Goal: Information Seeking & Learning: Learn about a topic

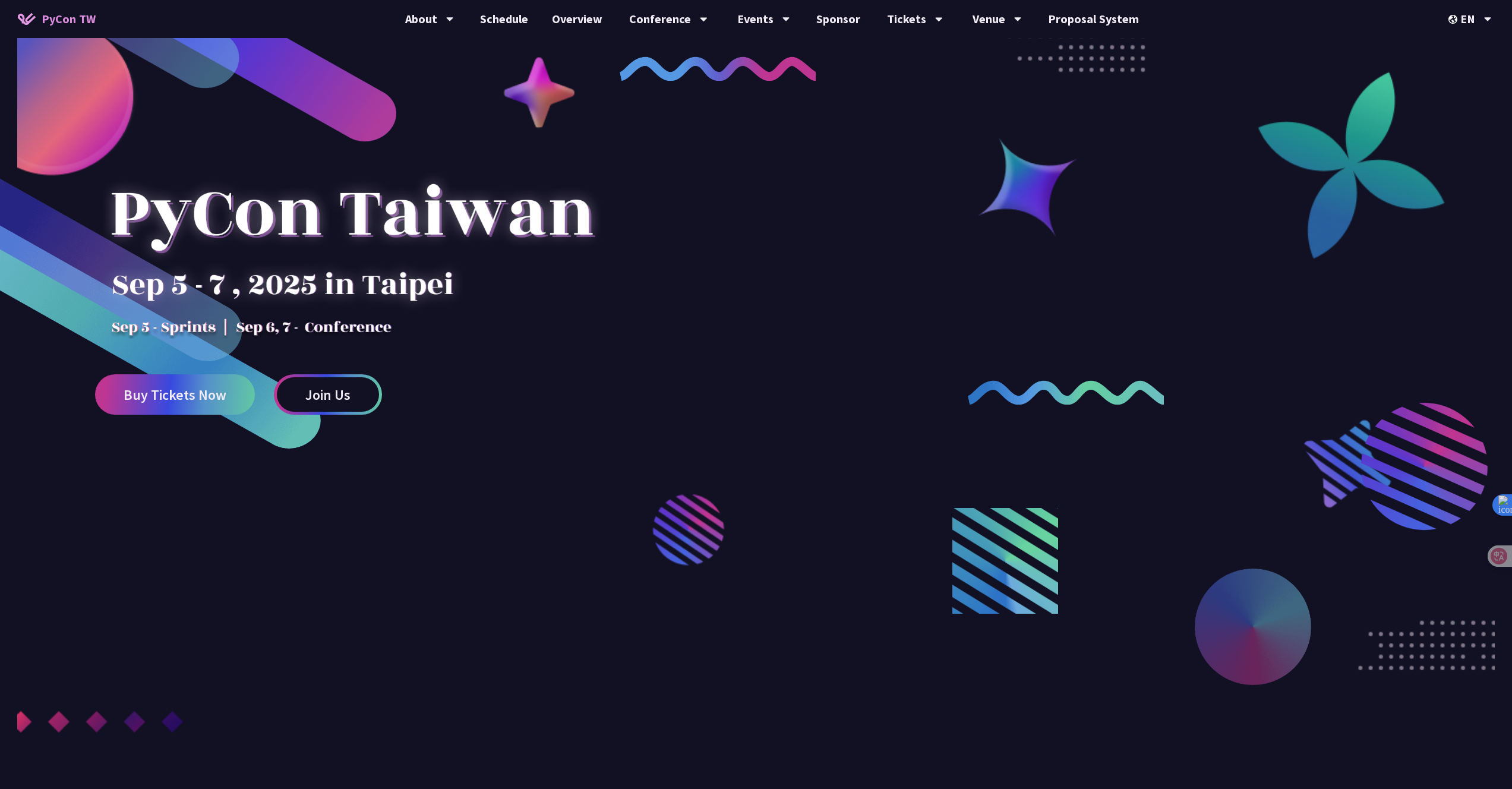
click at [494, 17] on link "Schedule" at bounding box center [504, 19] width 72 height 38
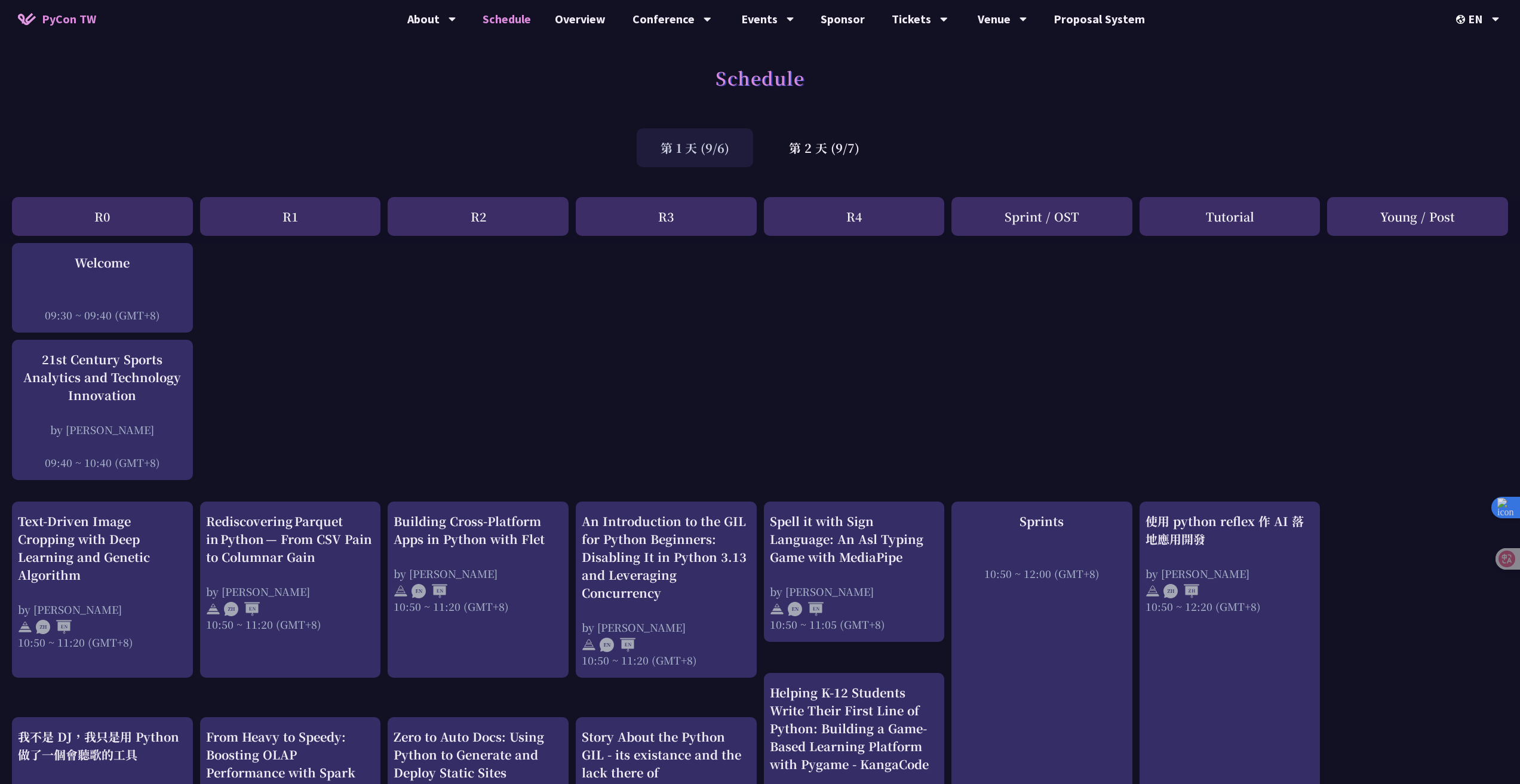
click at [847, 129] on div "第 2 天 (9/7)" at bounding box center [824, 148] width 118 height 39
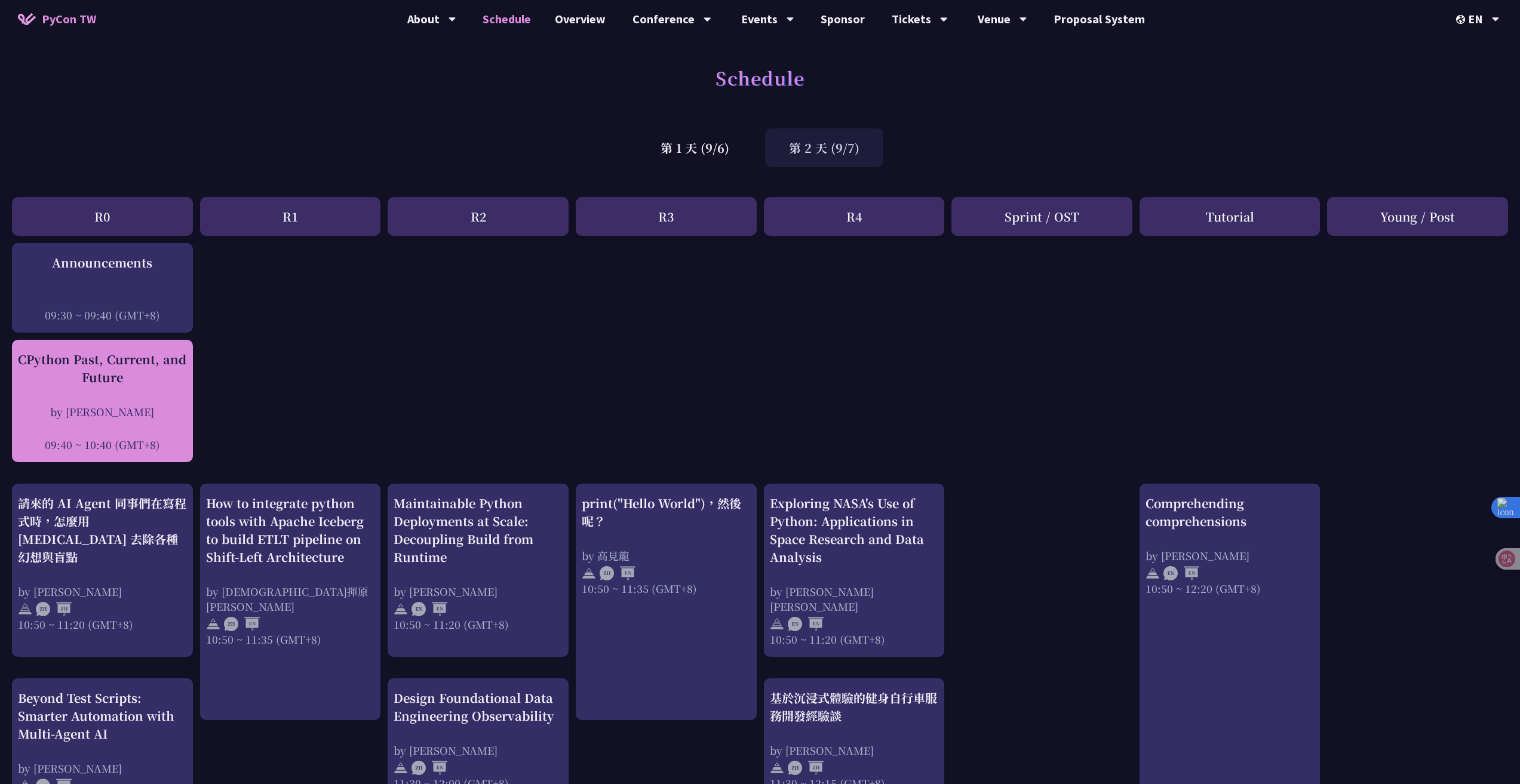
click at [168, 352] on div "CPython Past, Current, and Future" at bounding box center [103, 368] width 169 height 36
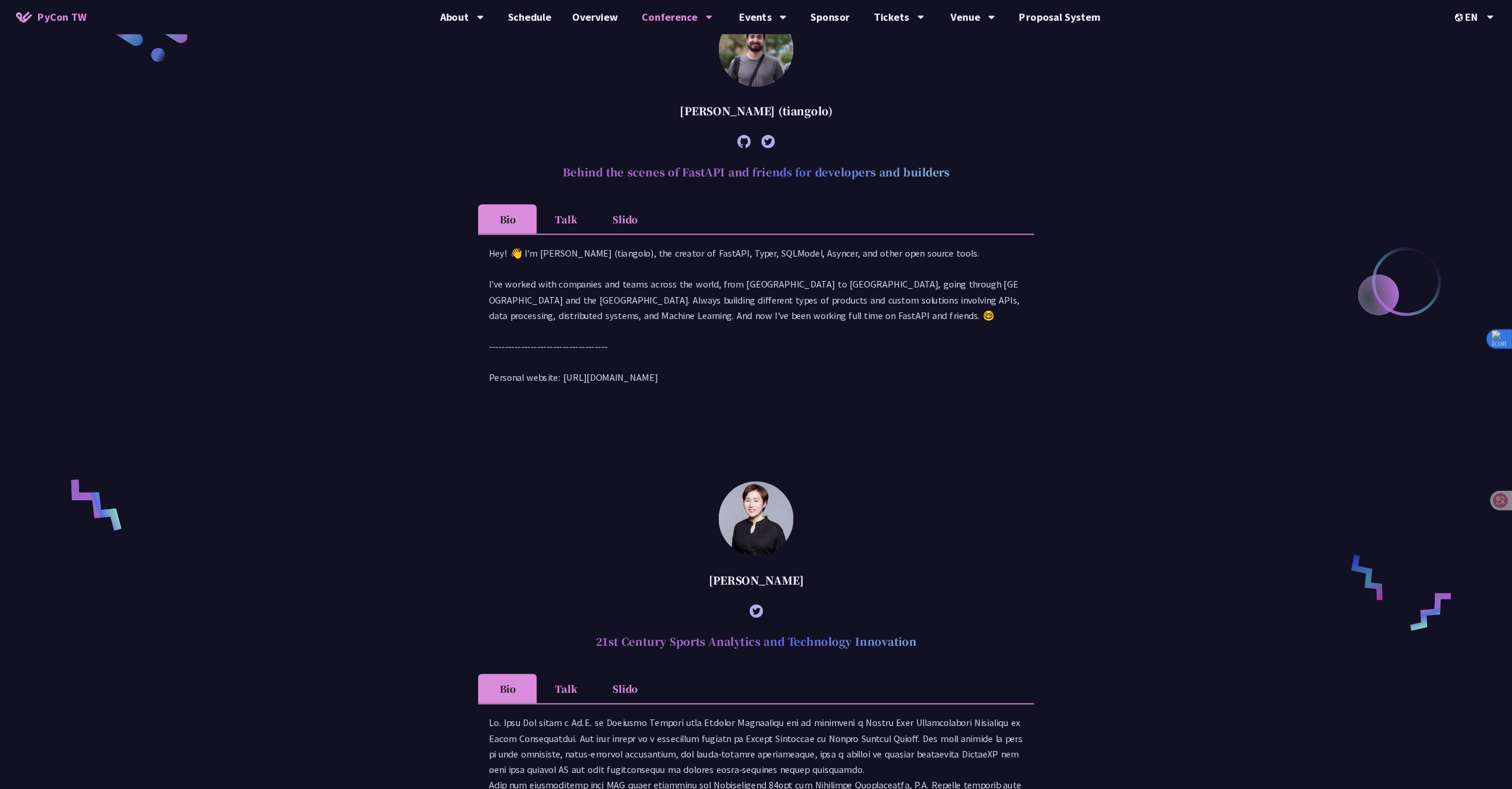
scroll to position [742, 0]
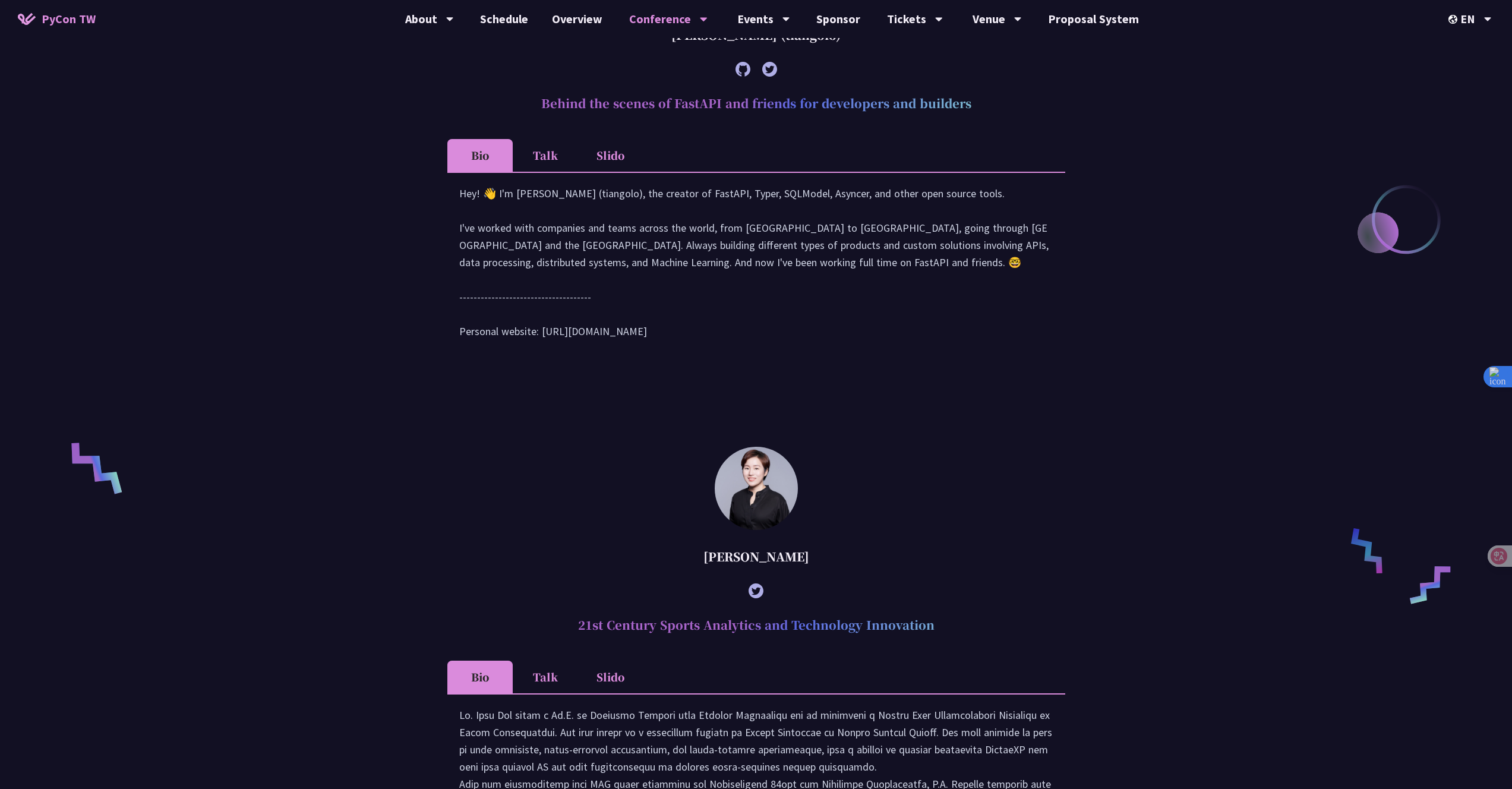
click at [1032, 399] on div "[PERSON_NAME] (tiangolo) Behind the scenes of FastAPI and friends for developer…" at bounding box center [756, 738] width 618 height 1762
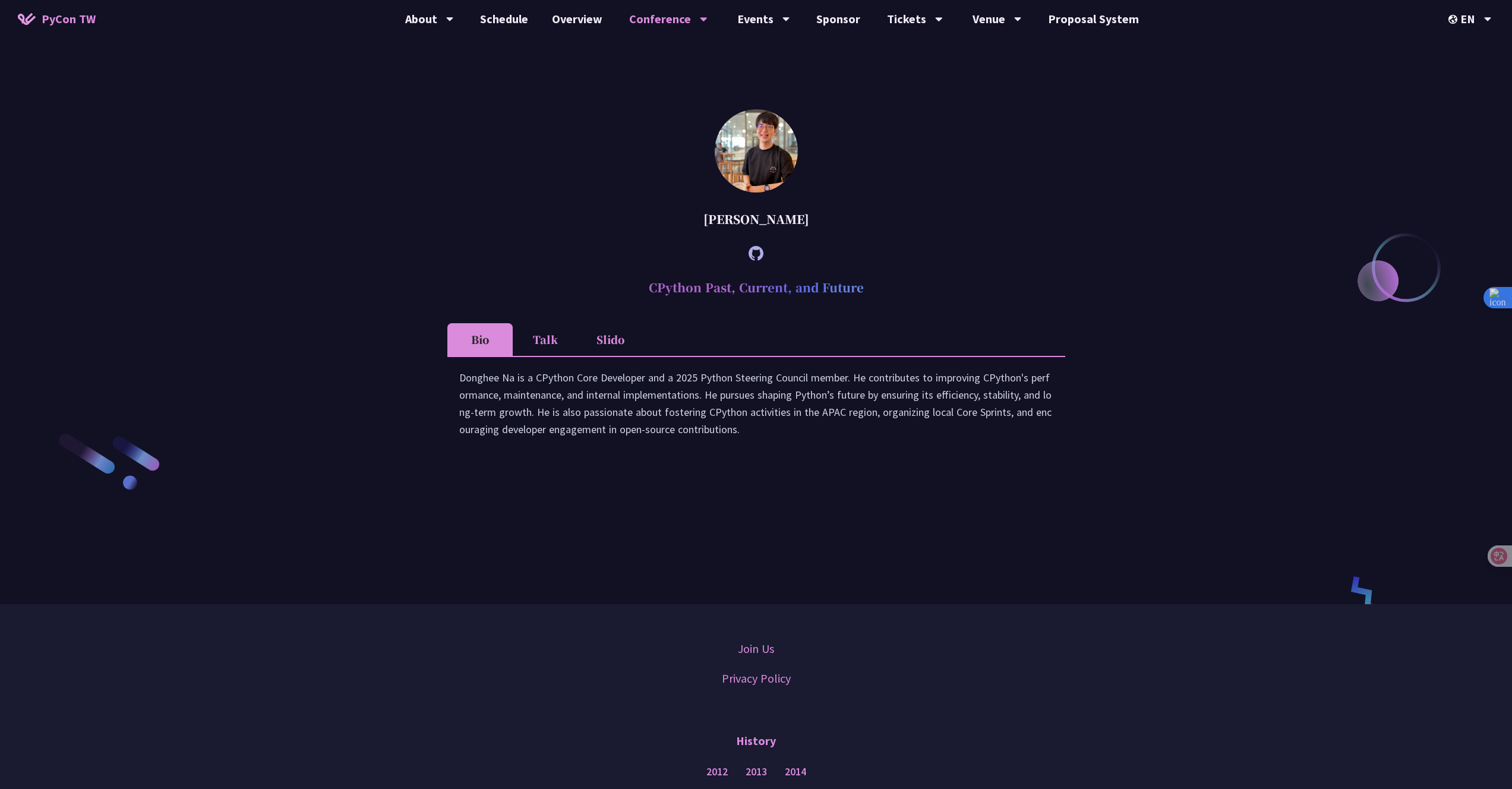
scroll to position [0, 0]
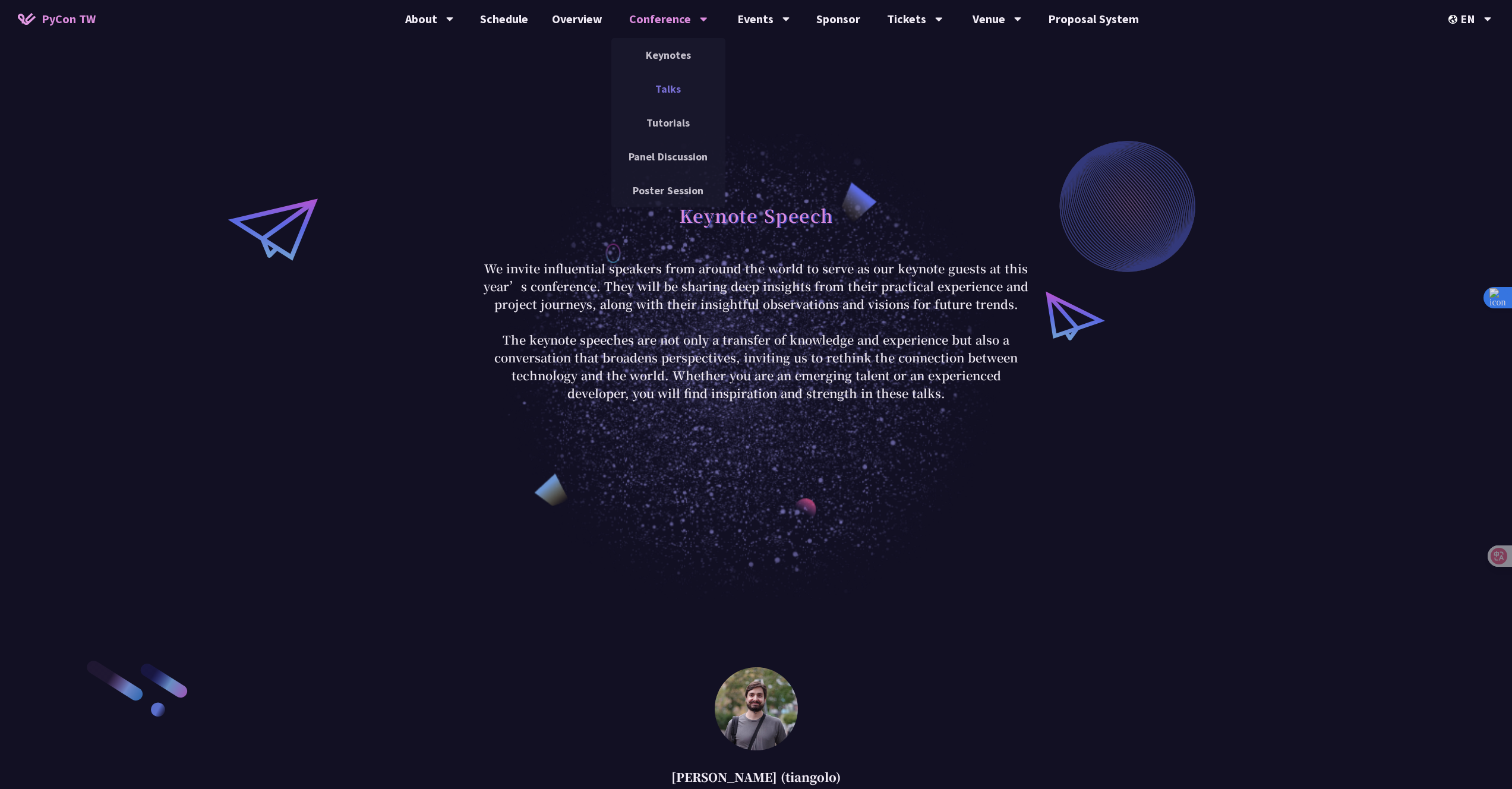
click at [680, 75] on link "Talks" at bounding box center [668, 89] width 114 height 28
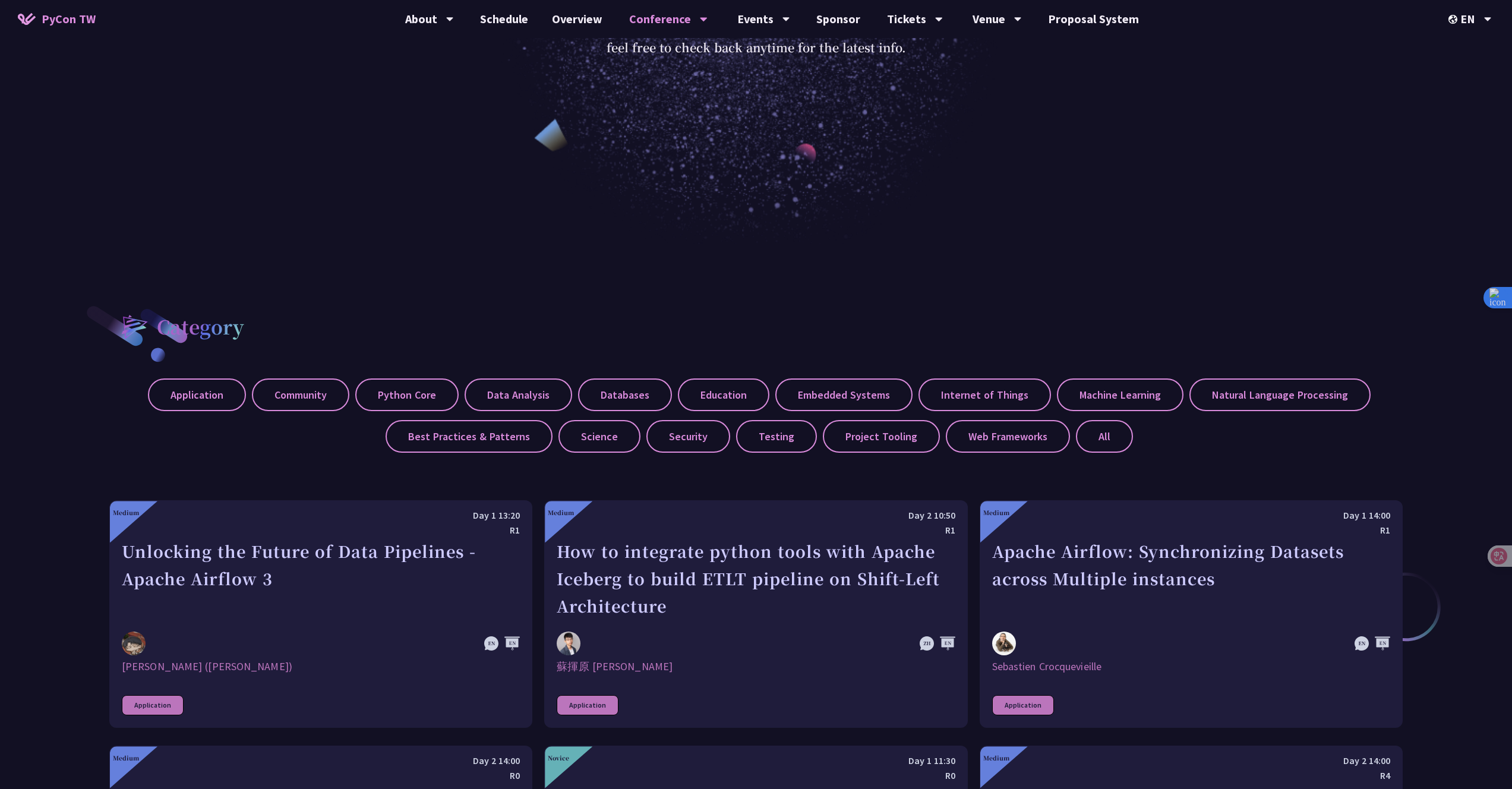
scroll to position [1489, 0]
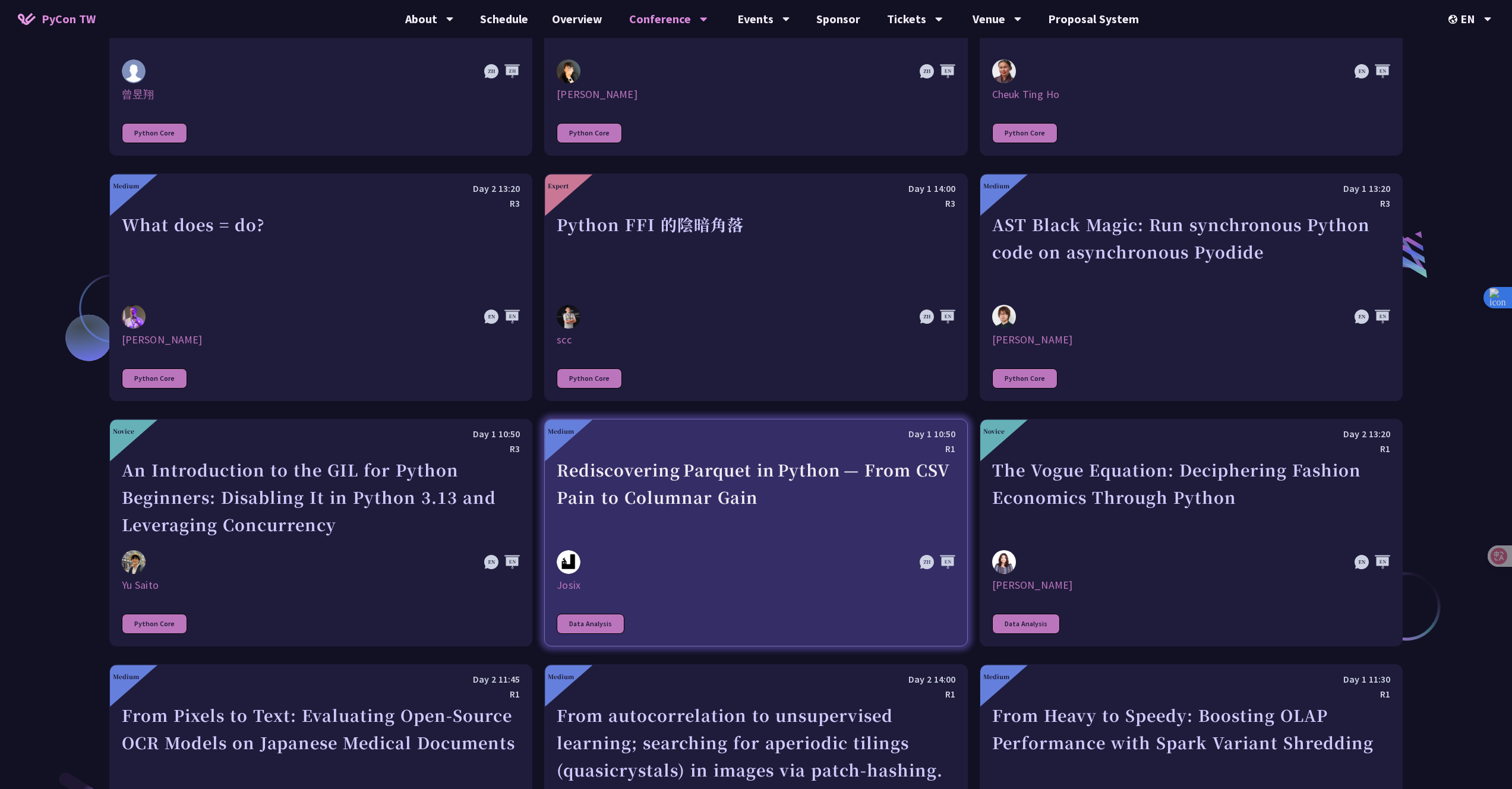
click at [736, 461] on div "Rediscovering Parquet in Python — From CSV Pain to Columnar Gain" at bounding box center [756, 497] width 398 height 82
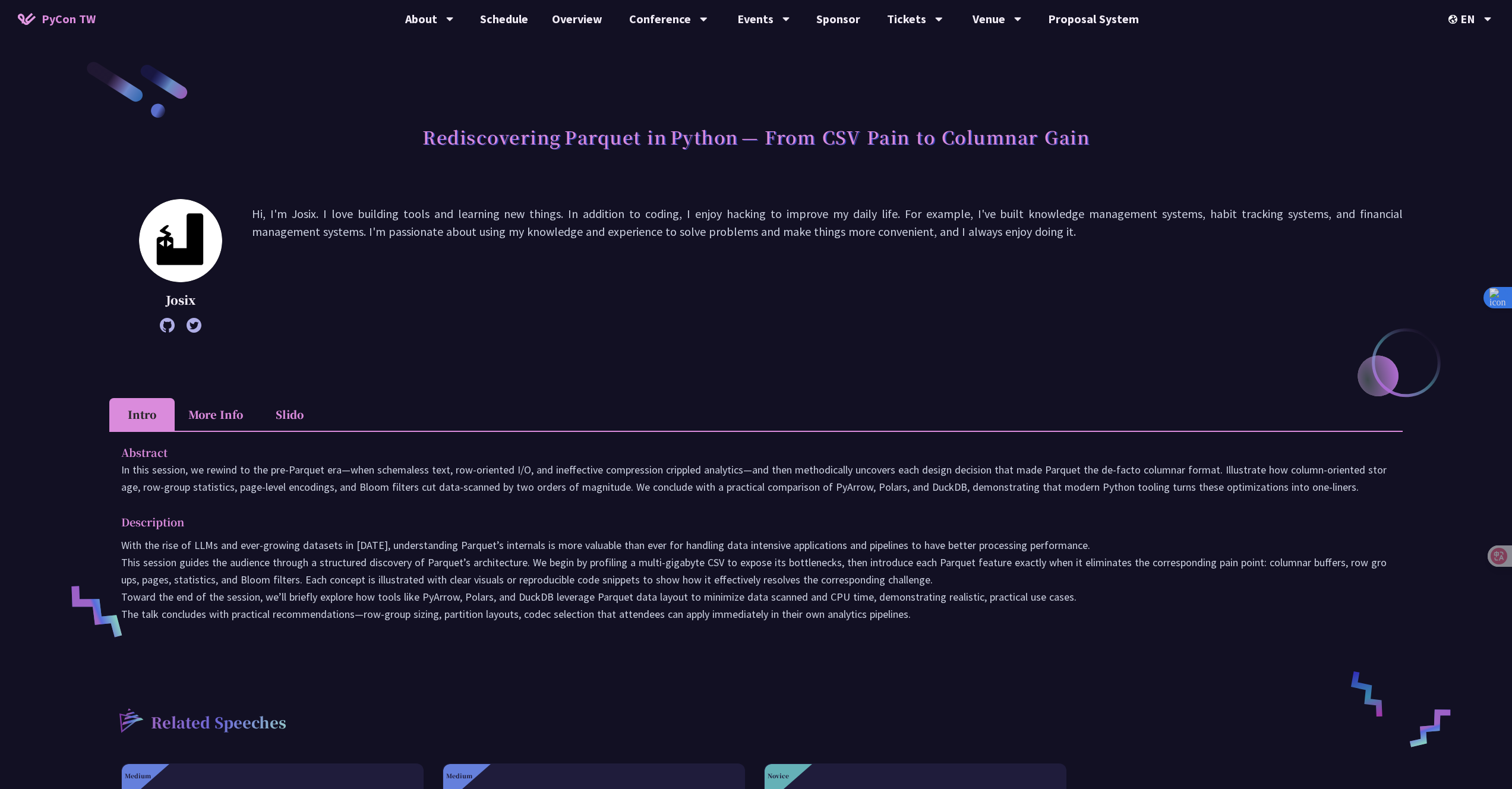
scroll to position [21, 0]
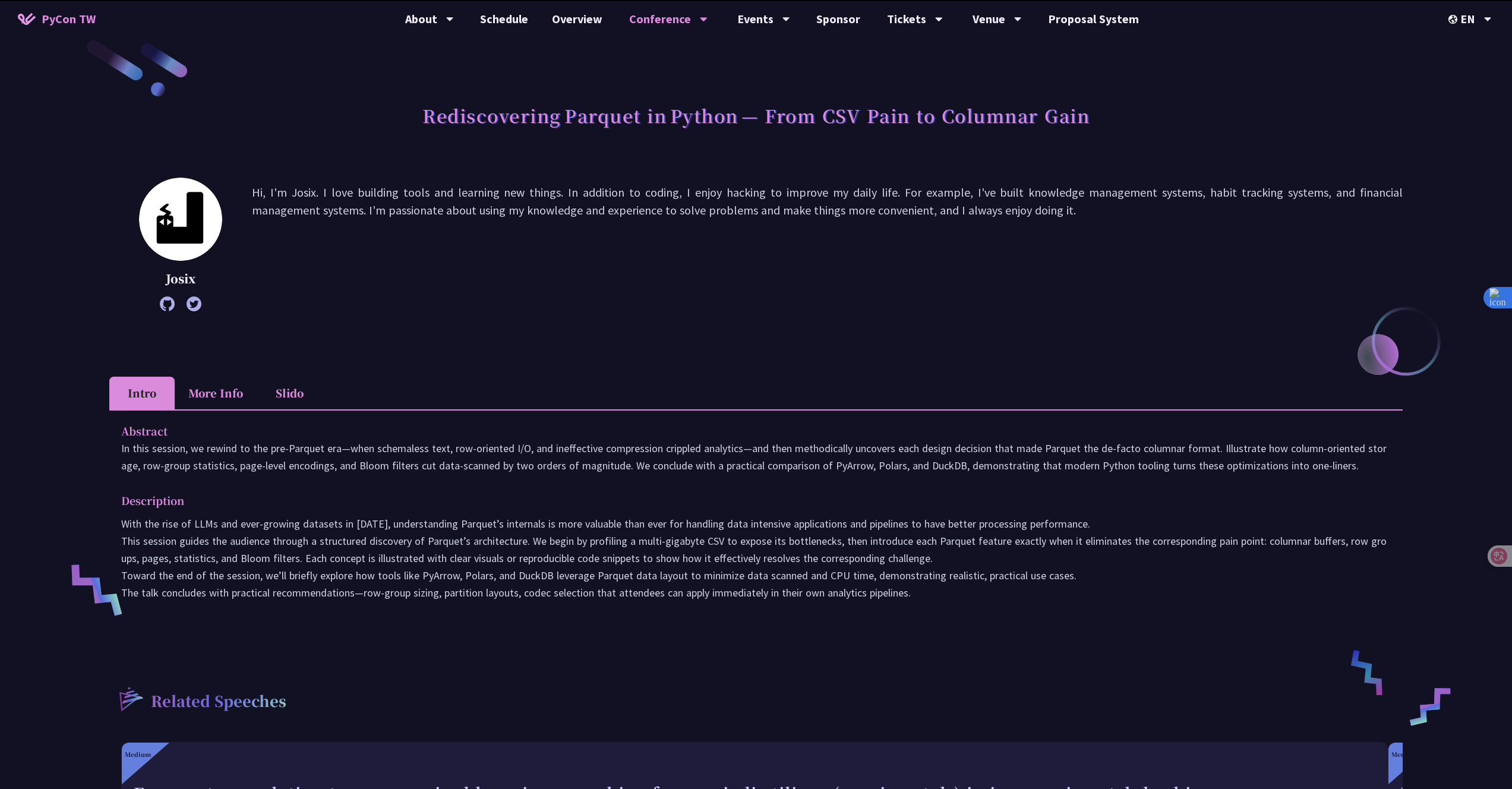
scroll to position [697, 0]
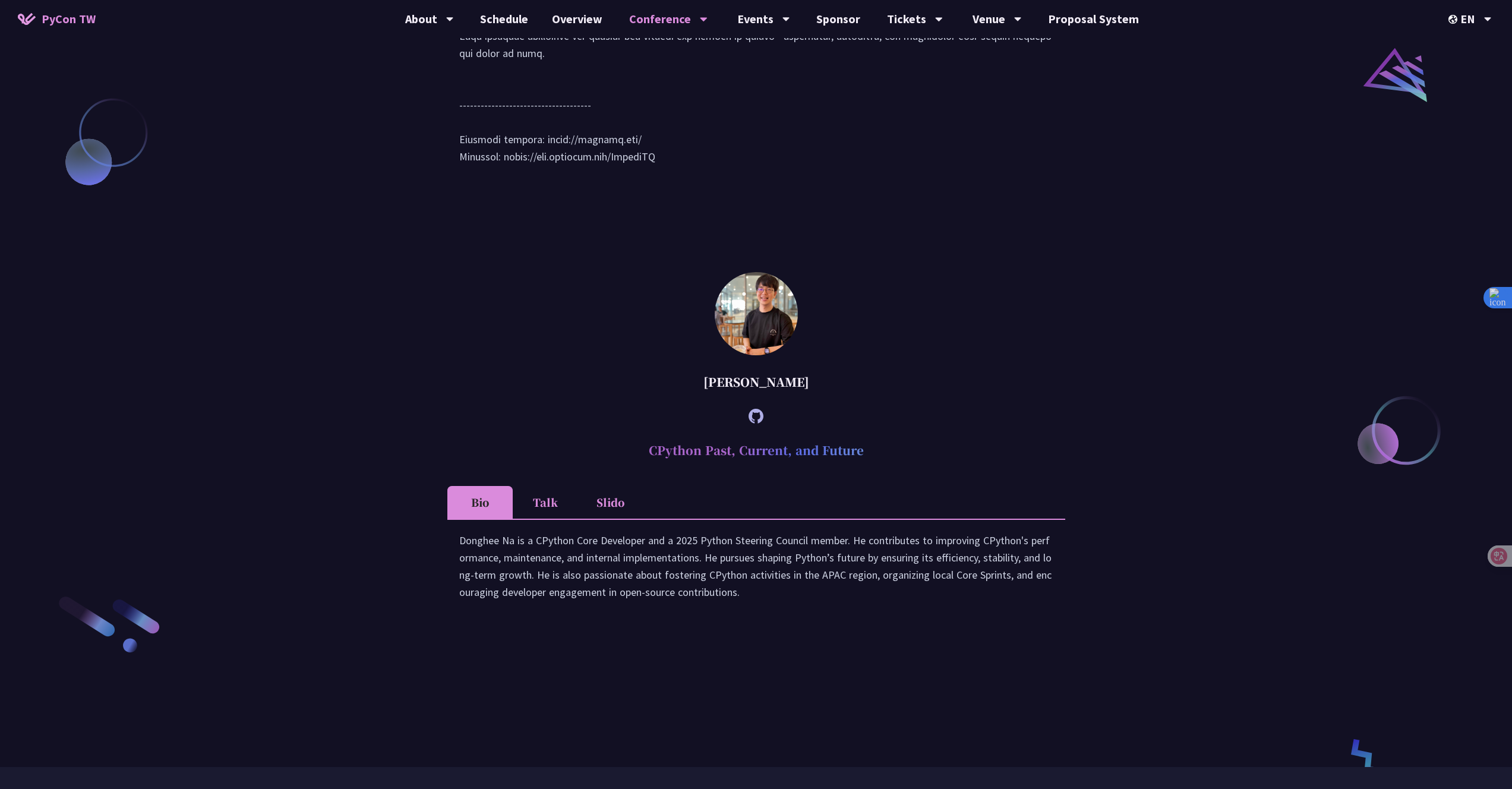
scroll to position [1913, 0]
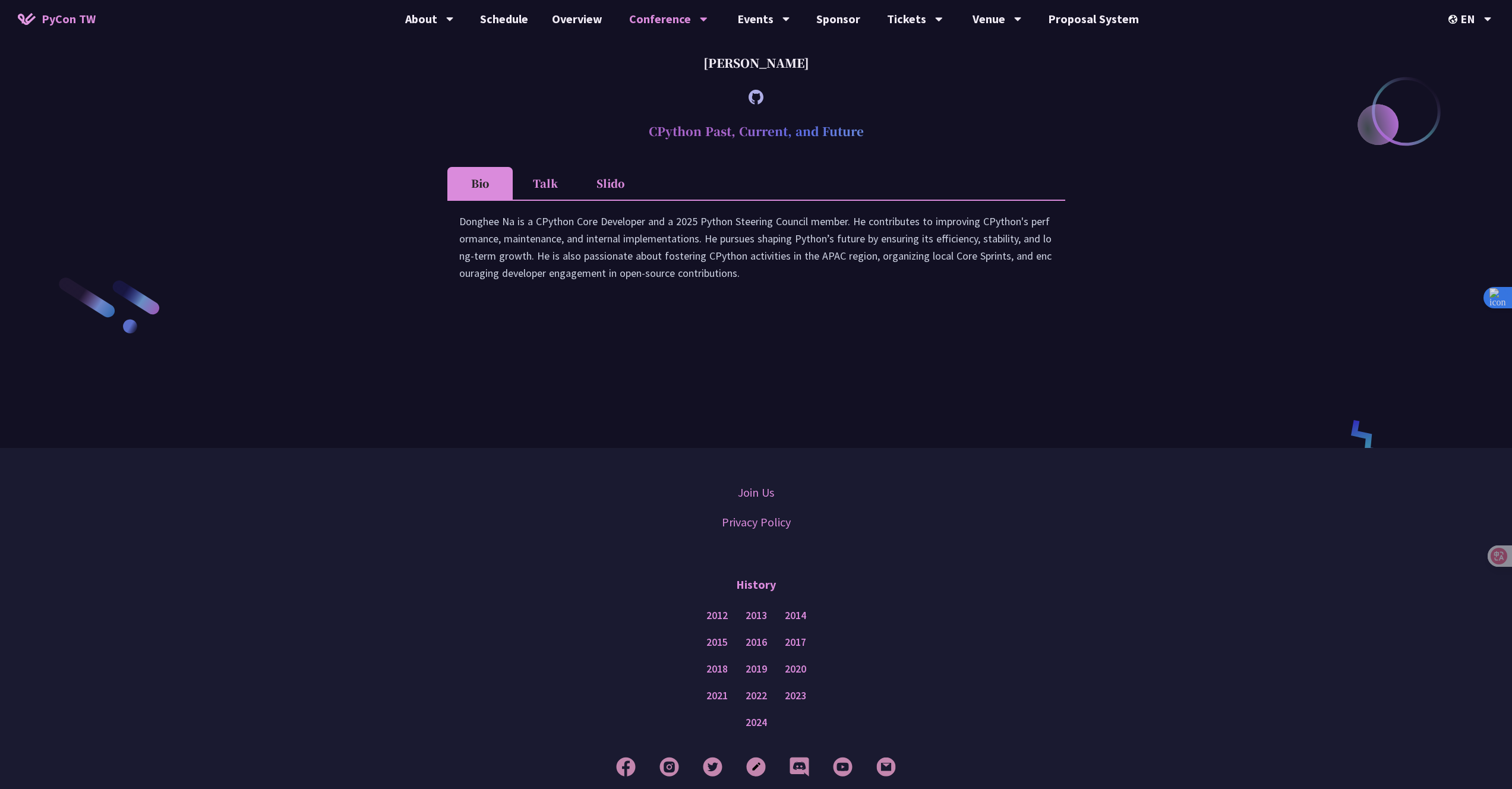
click at [894, 294] on div "Donghee Na is a CPython Core Developer and a 2025 Python Steering Council membe…" at bounding box center [756, 253] width 594 height 81
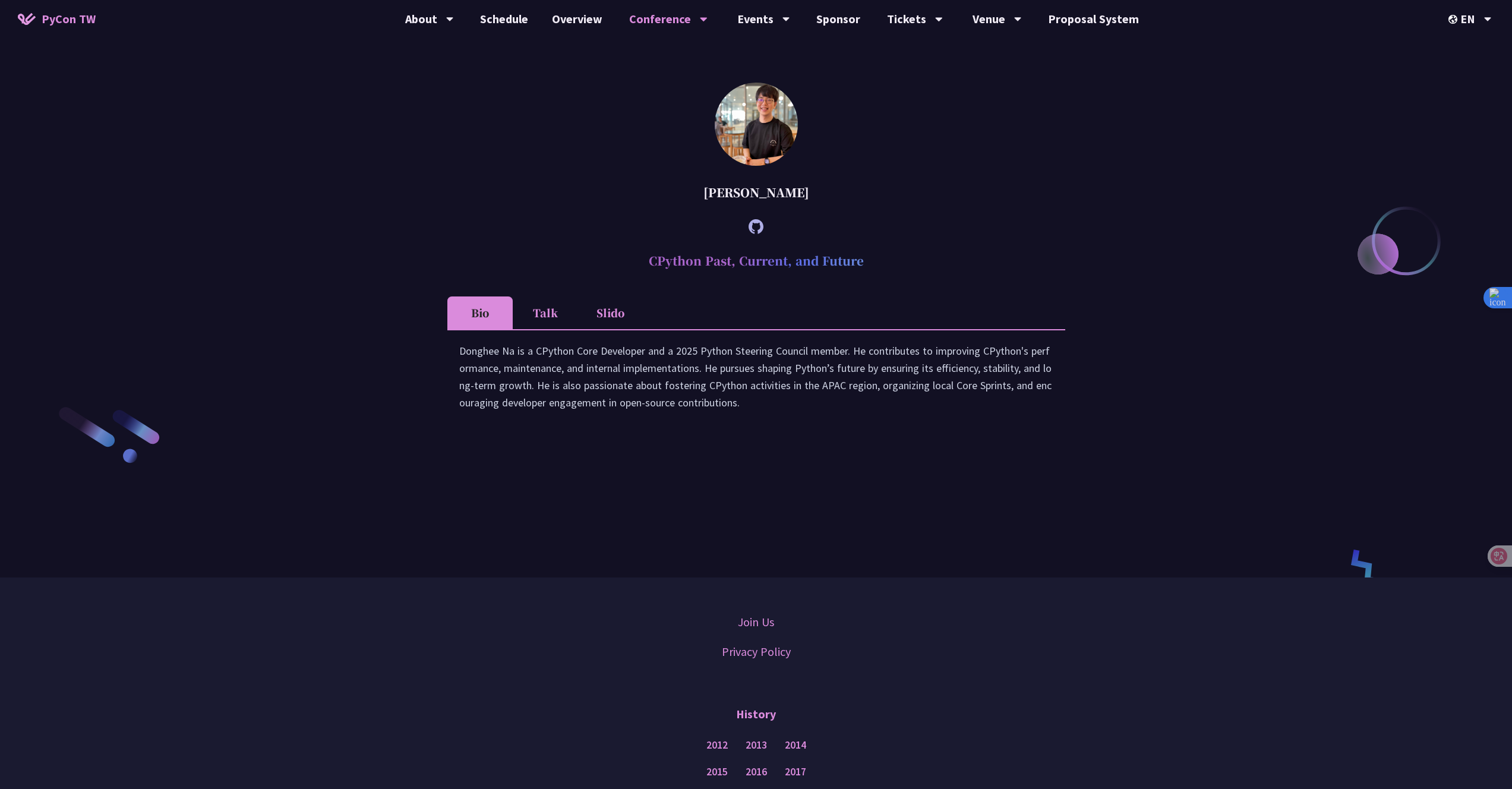
scroll to position [2035, 0]
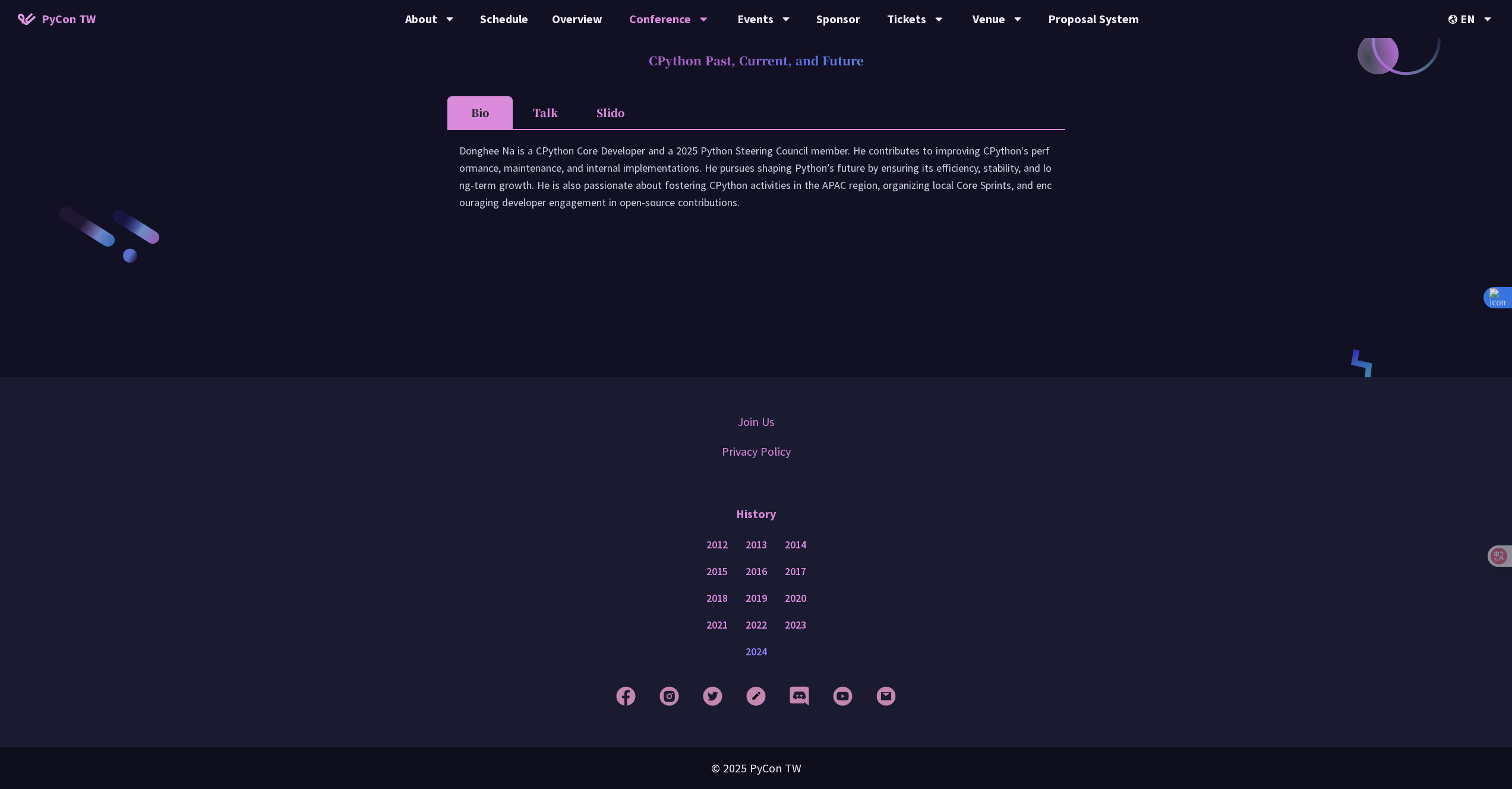
click at [752, 648] on link "2024" at bounding box center [756, 652] width 21 height 15
click at [521, 233] on div "Donghee Na is a CPython Core Developer and a 2025 Python Steering Council membe…" at bounding box center [756, 182] width 618 height 106
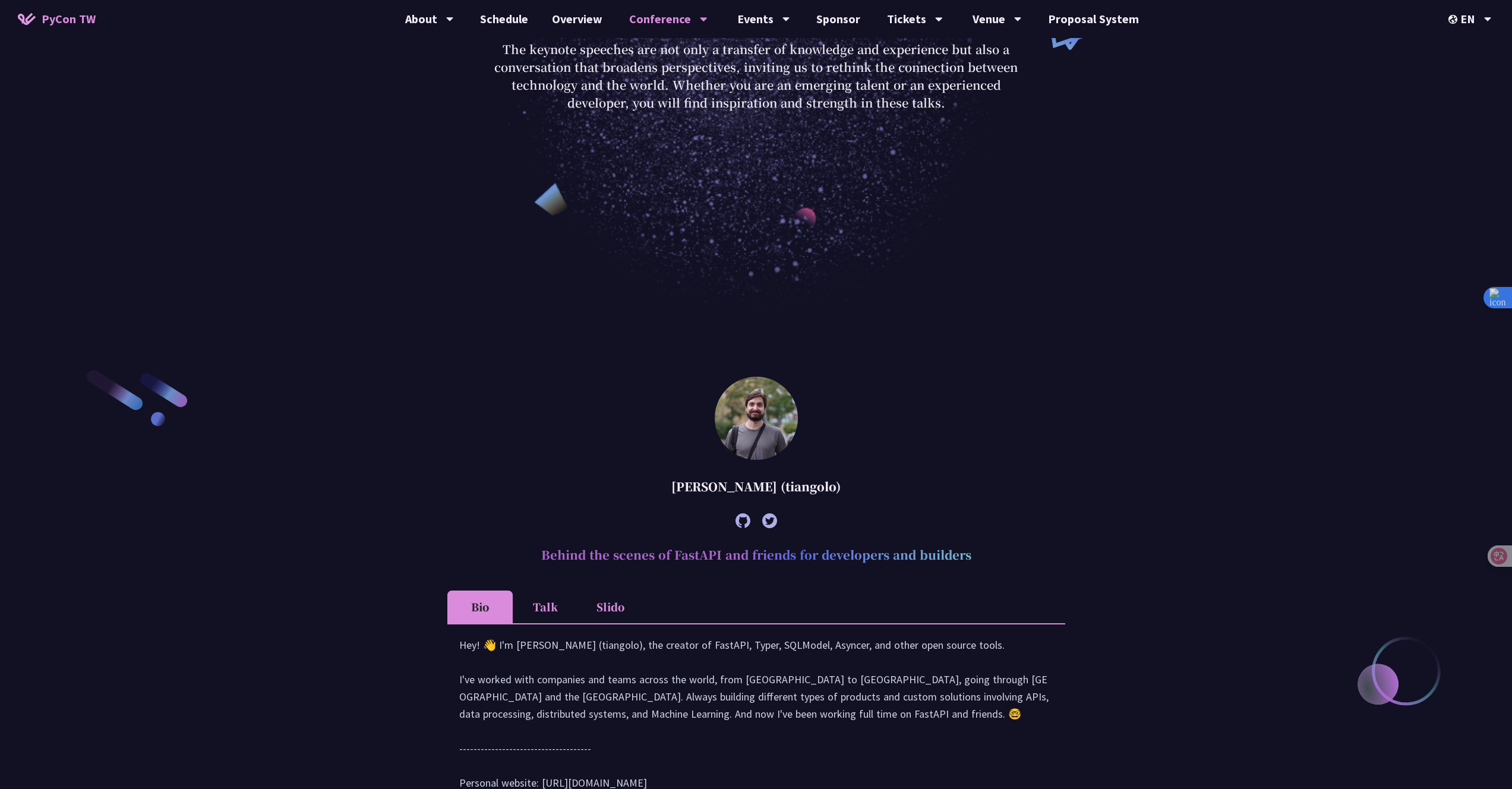
scroll to position [628, 0]
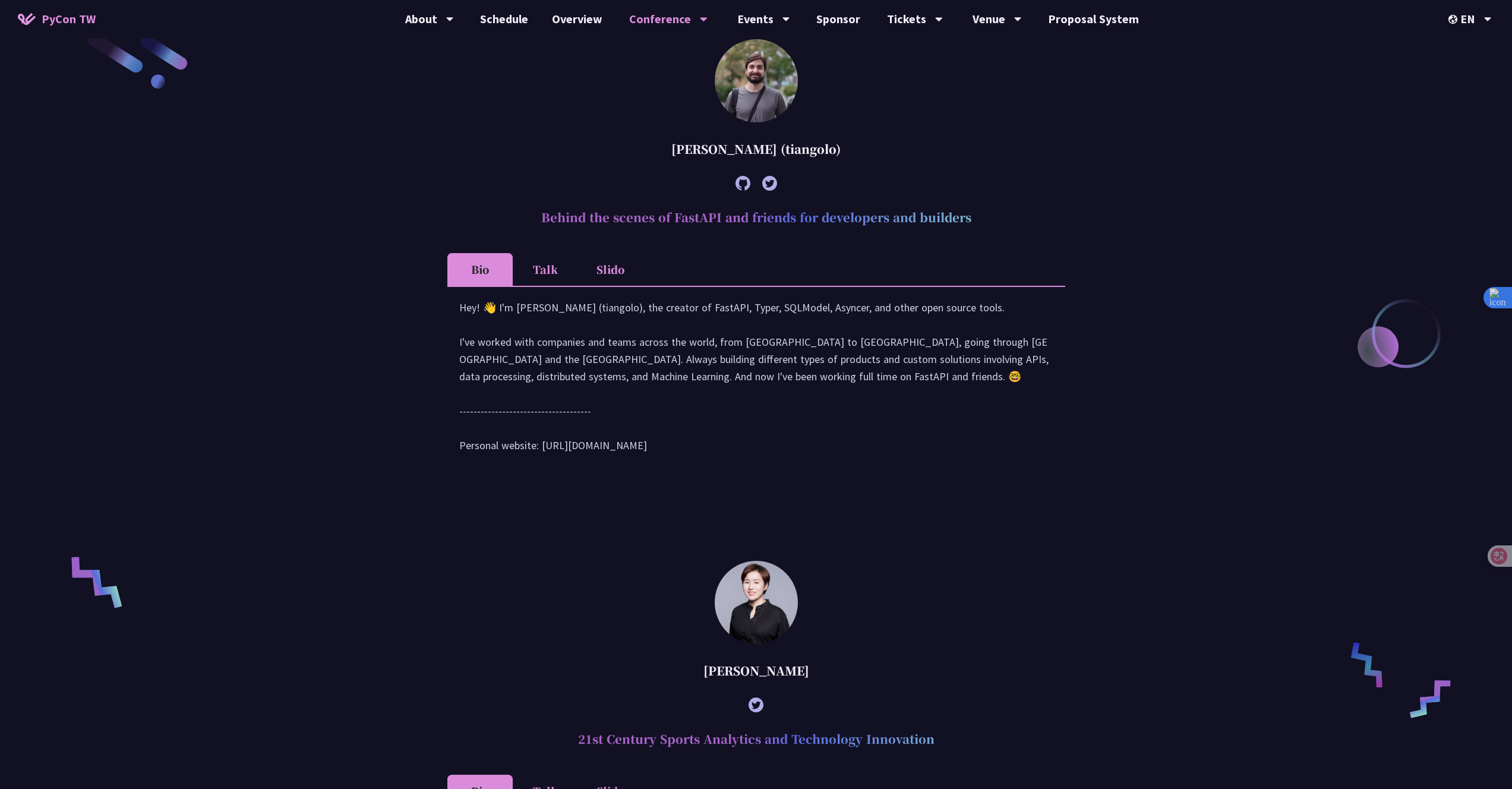
click at [546, 271] on li "Talk" at bounding box center [545, 269] width 65 height 33
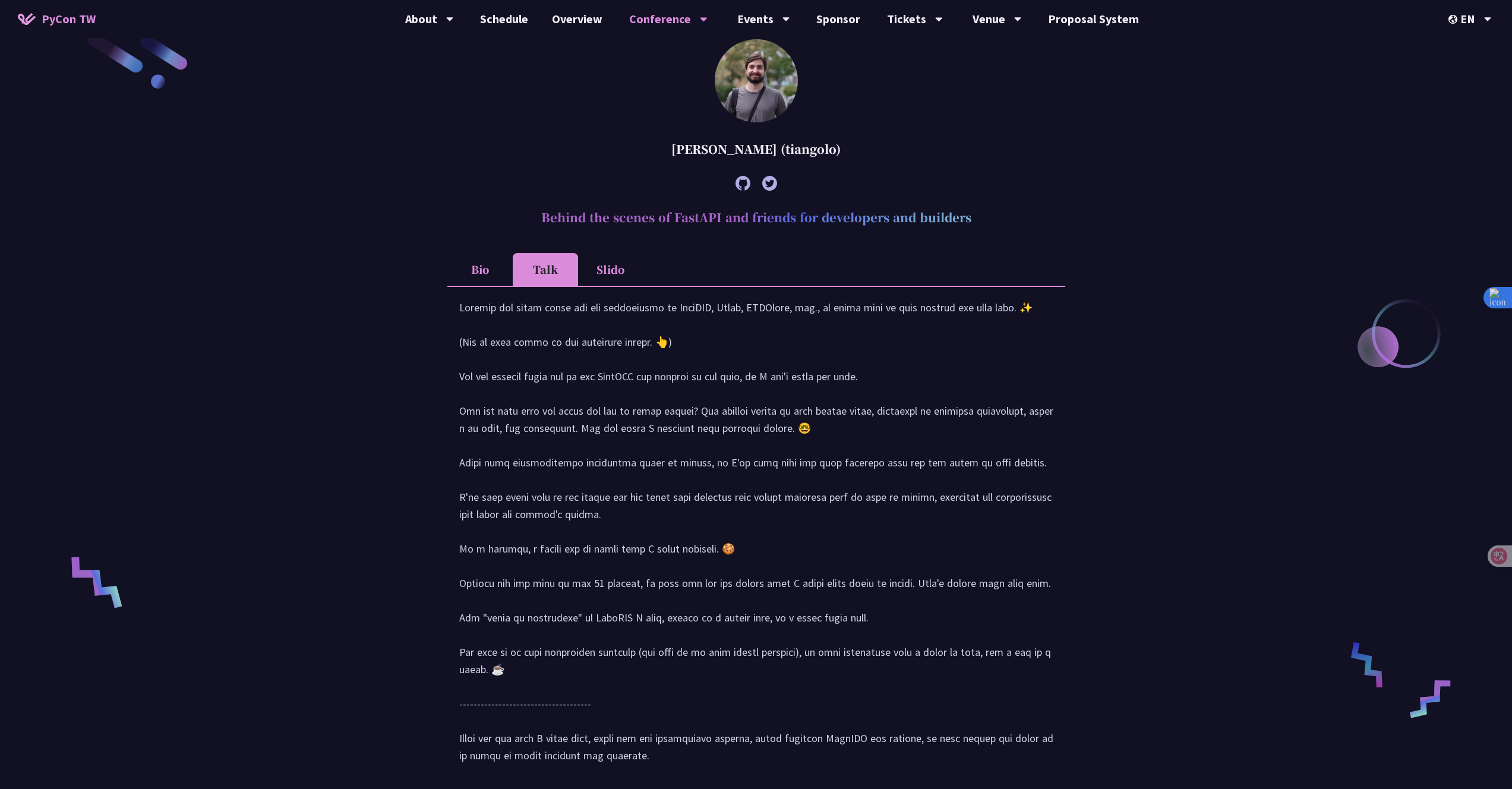
click at [541, 270] on li "Talk" at bounding box center [545, 269] width 65 height 33
click at [459, 264] on li "Bio" at bounding box center [480, 269] width 65 height 33
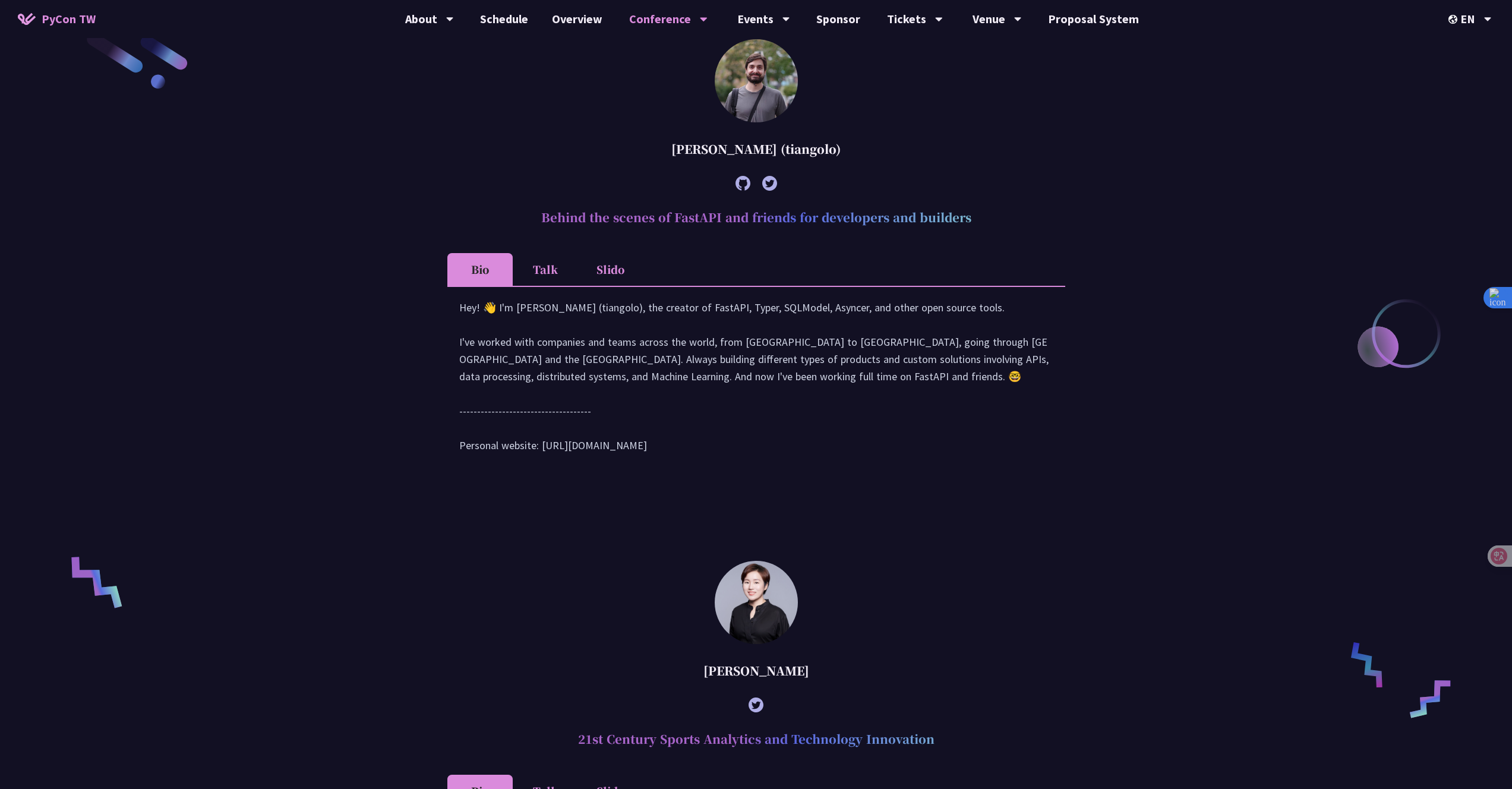
click at [470, 312] on div "Hey! 👋 I'm [PERSON_NAME] (tiangolo), the creator of FastAPI, Typer, SQLModel, A…" at bounding box center [756, 382] width 594 height 167
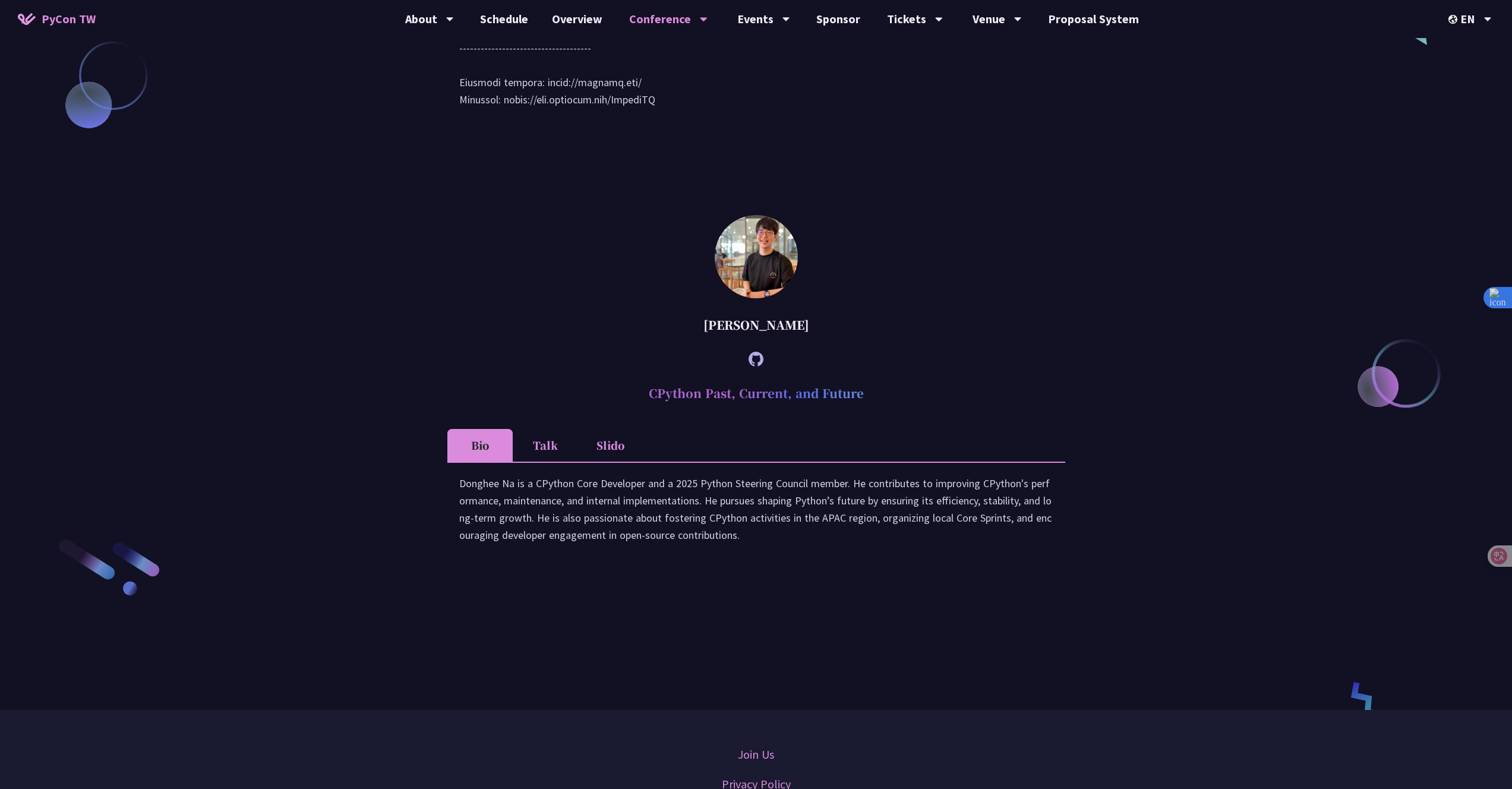
scroll to position [1922, 0]
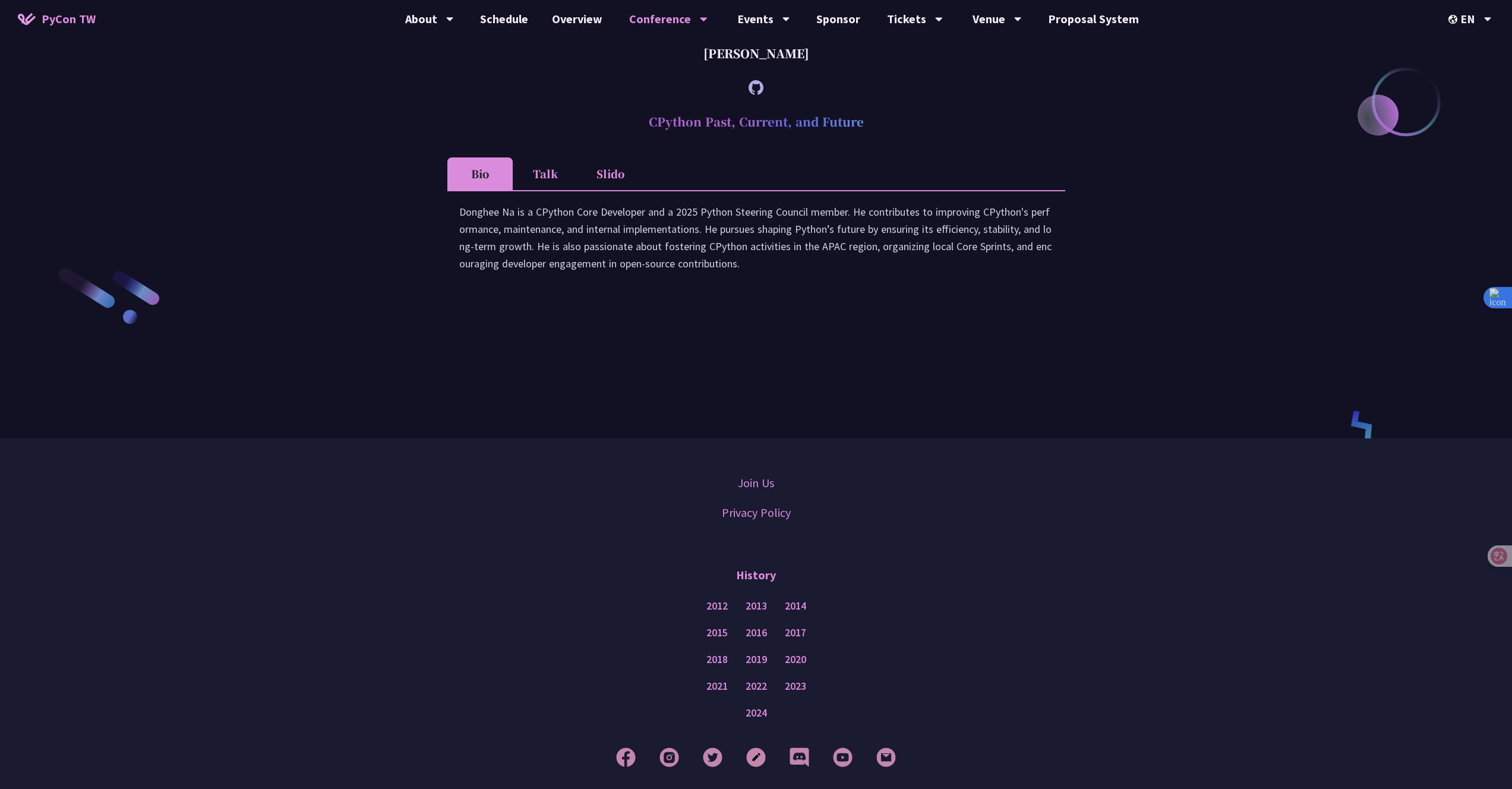
click at [556, 190] on li "Talk" at bounding box center [545, 174] width 65 height 33
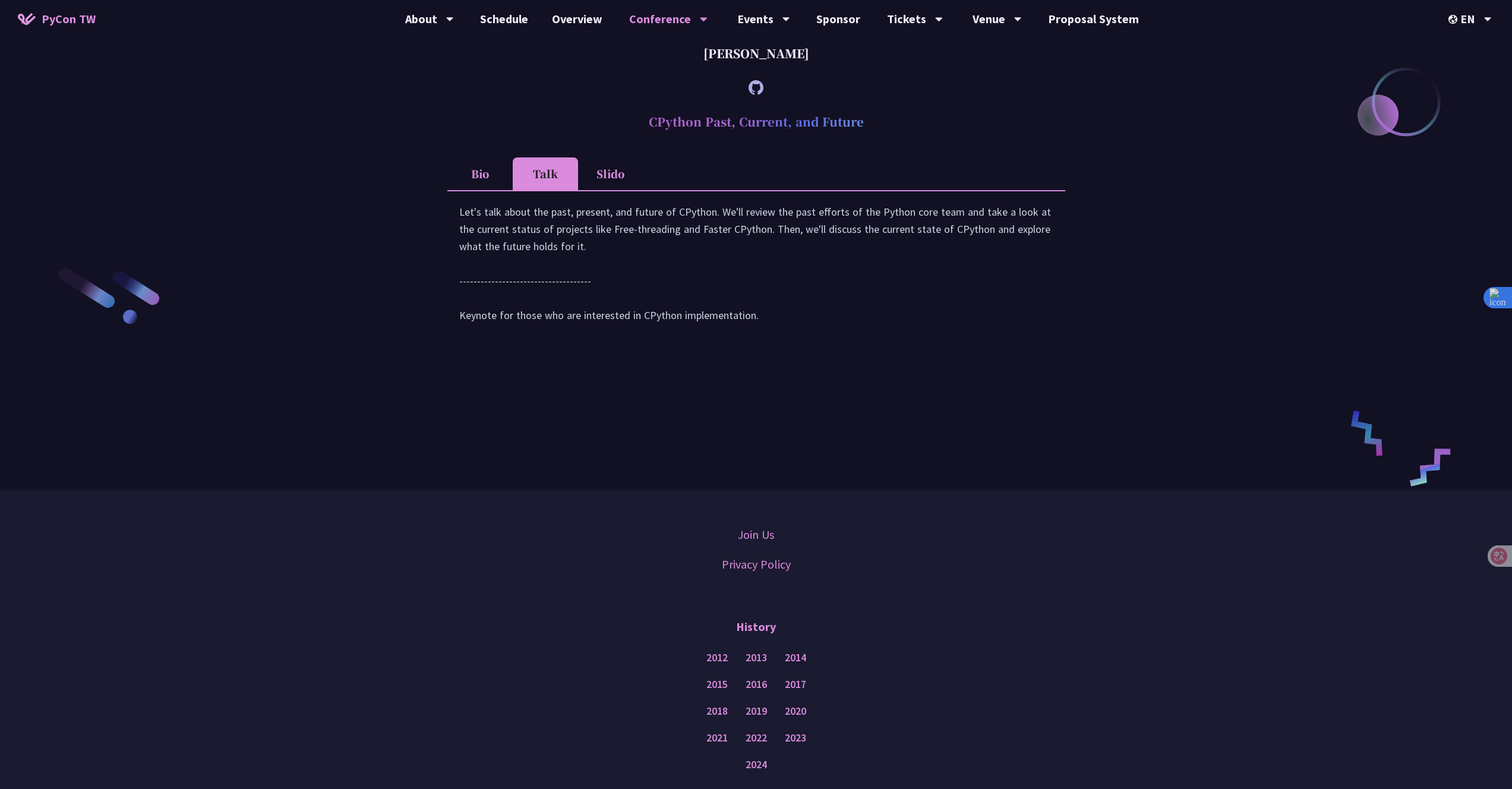
click at [481, 190] on li "Bio" at bounding box center [480, 174] width 65 height 33
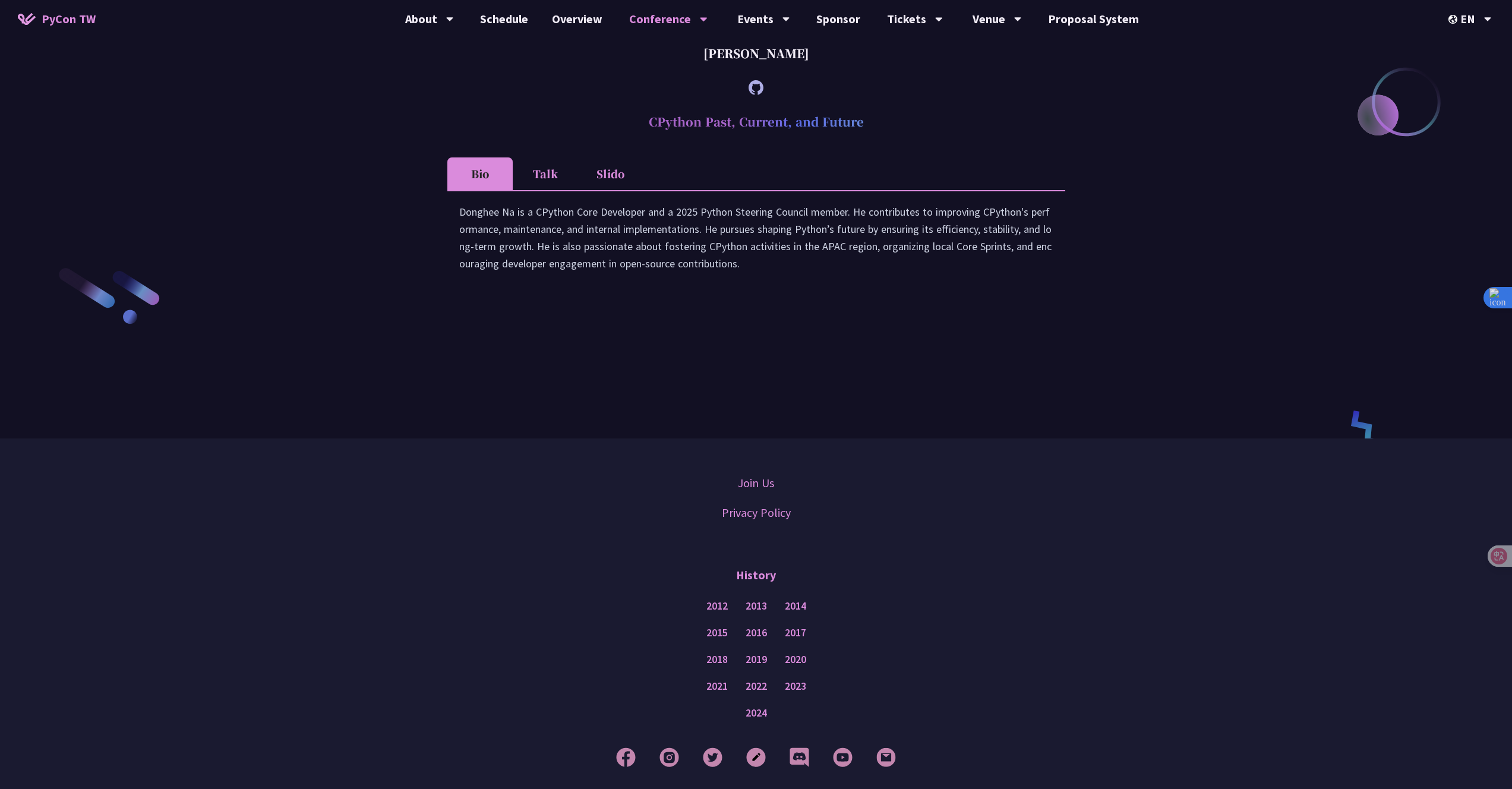
click at [503, 284] on div "Donghee Na is a CPython Core Developer and a 2025 Python Steering Council membe…" at bounding box center [756, 243] width 594 height 81
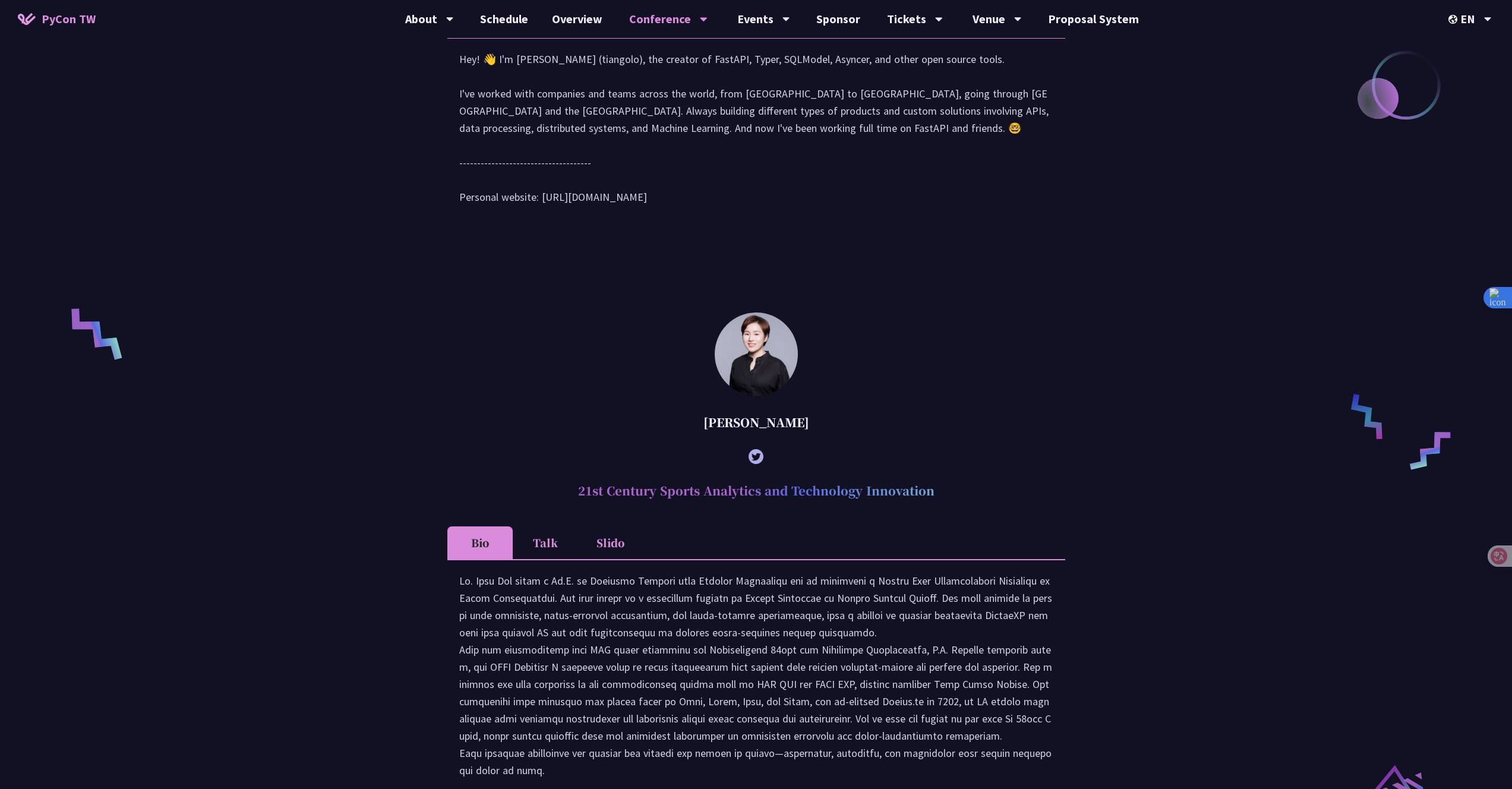
scroll to position [1148, 0]
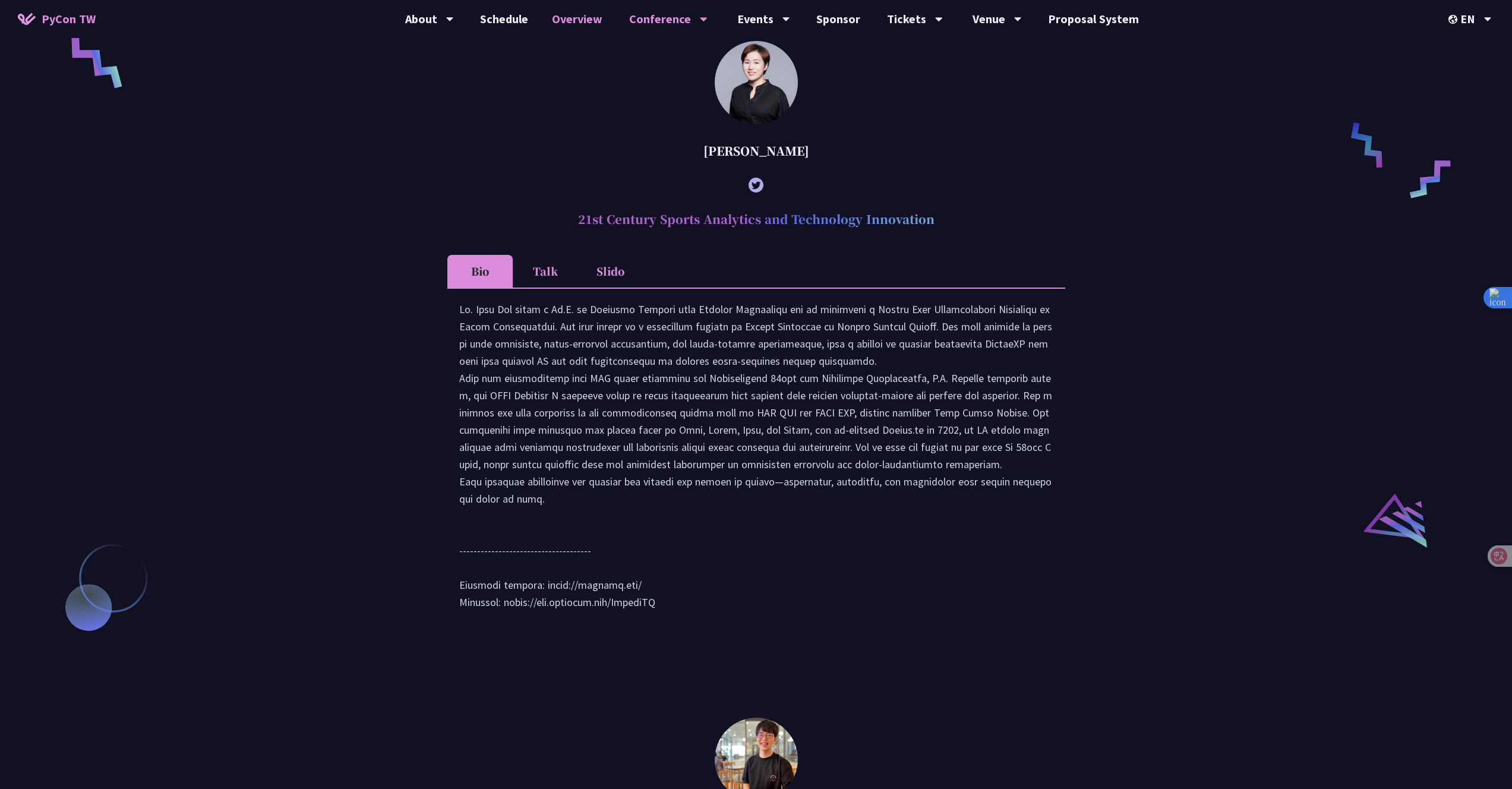
click at [583, 20] on link "Overview" at bounding box center [577, 19] width 74 height 38
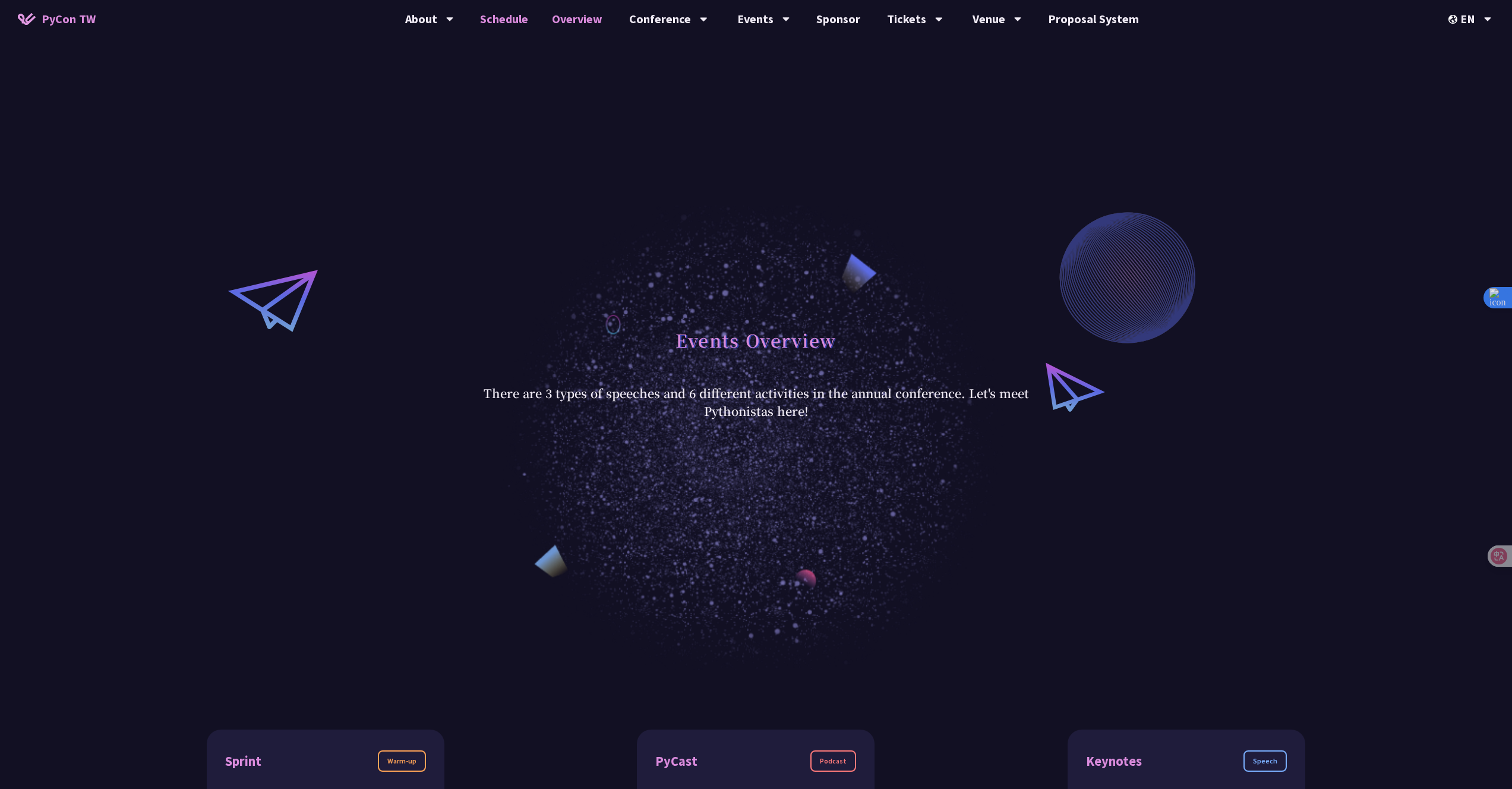
click at [521, 19] on link "Schedule" at bounding box center [504, 19] width 72 height 38
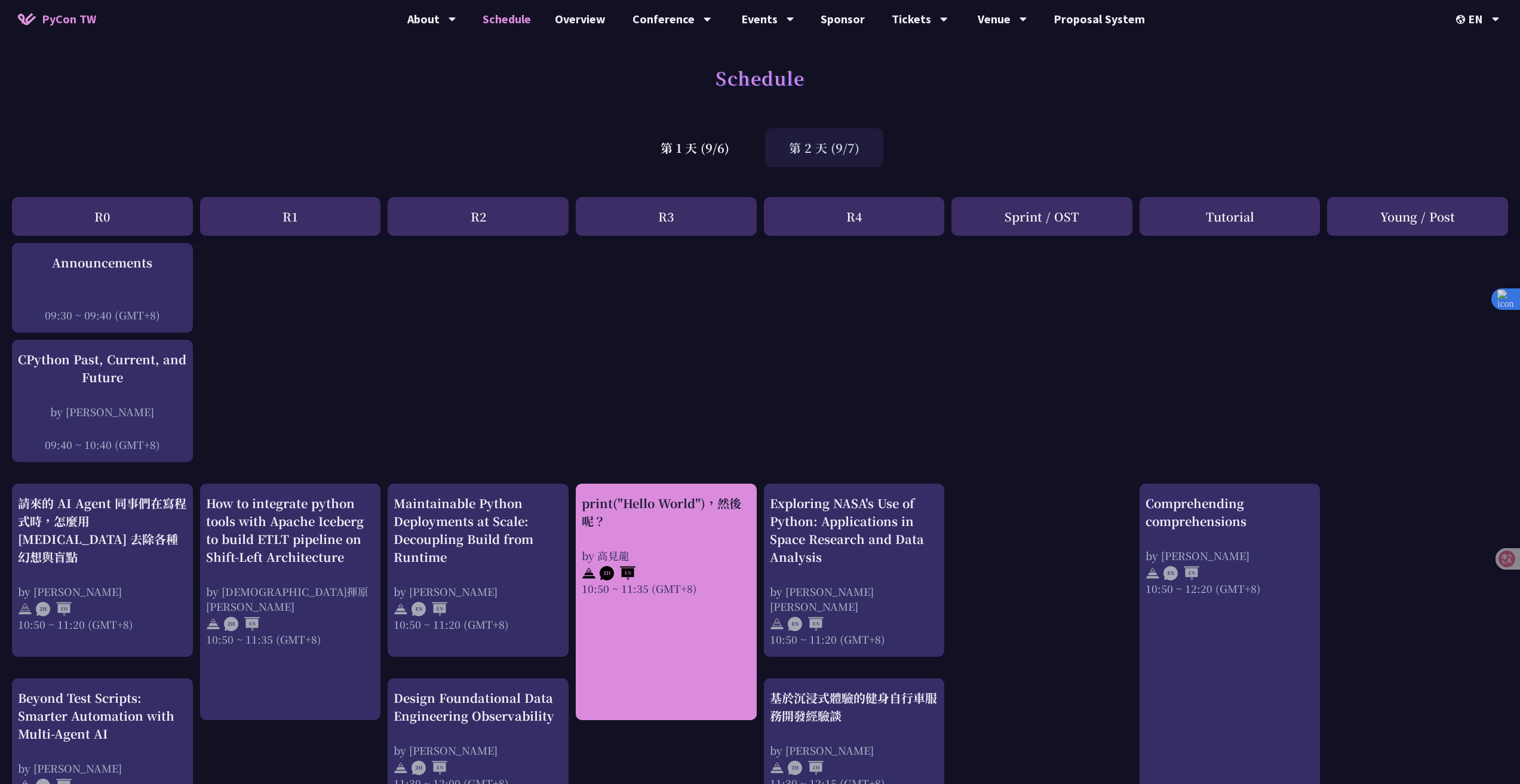
click at [678, 533] on div "print("Hello World")，然後呢？ by [PERSON_NAME] 10:50 ~ 11:35 (GMT+8)" at bounding box center [666, 545] width 169 height 102
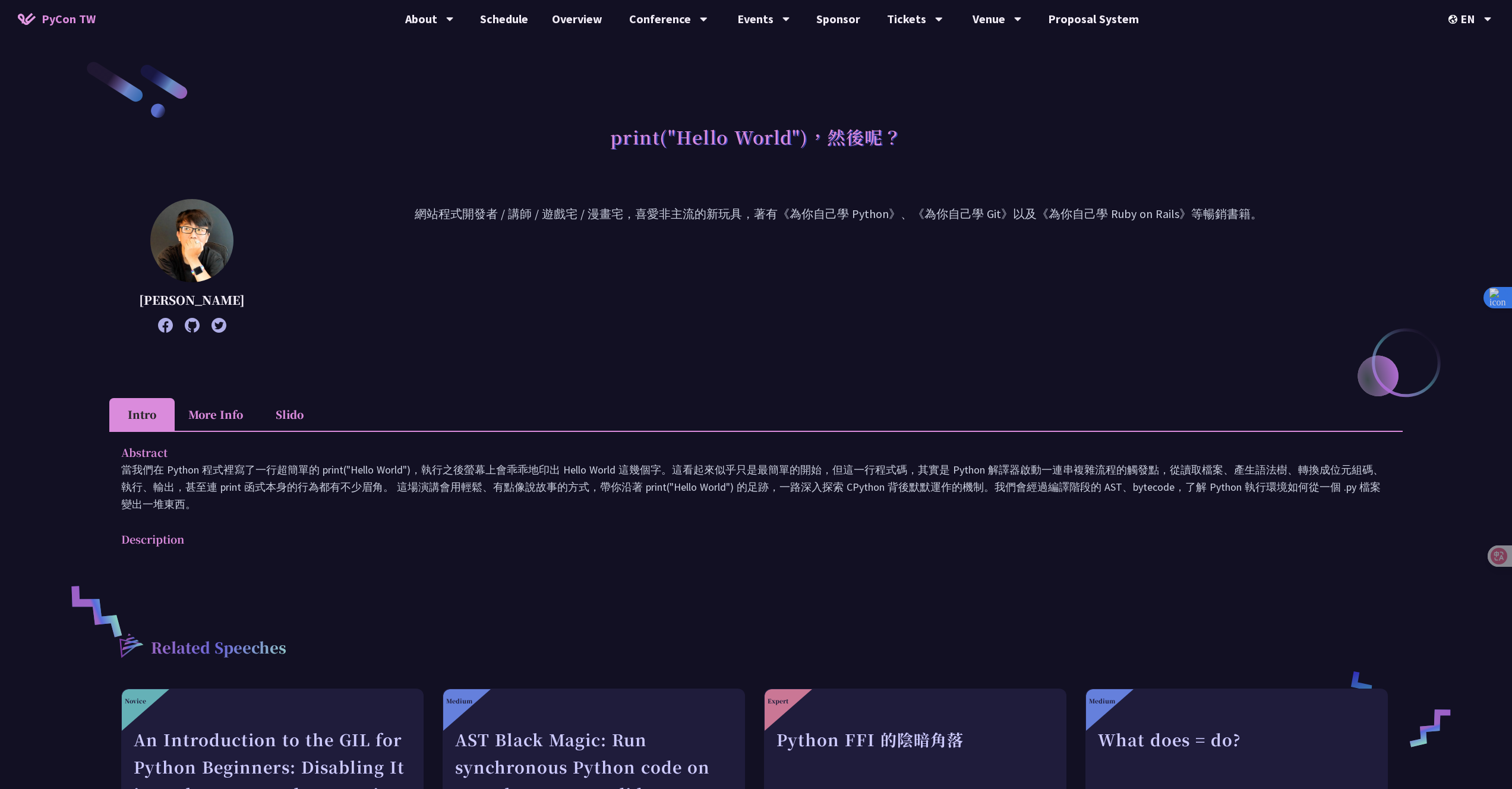
scroll to position [21, 0]
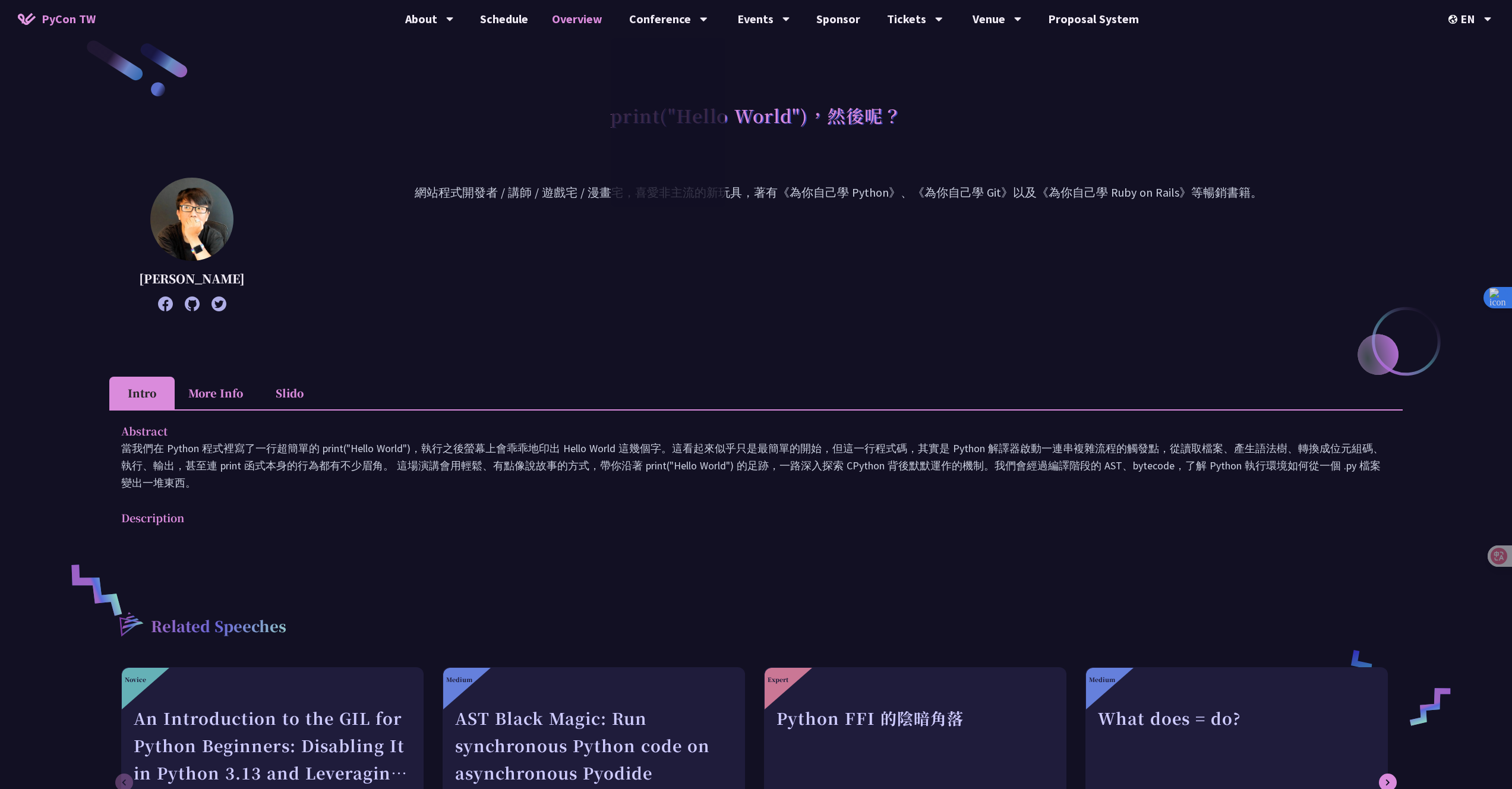
click at [605, 17] on link "Overview" at bounding box center [577, 19] width 74 height 38
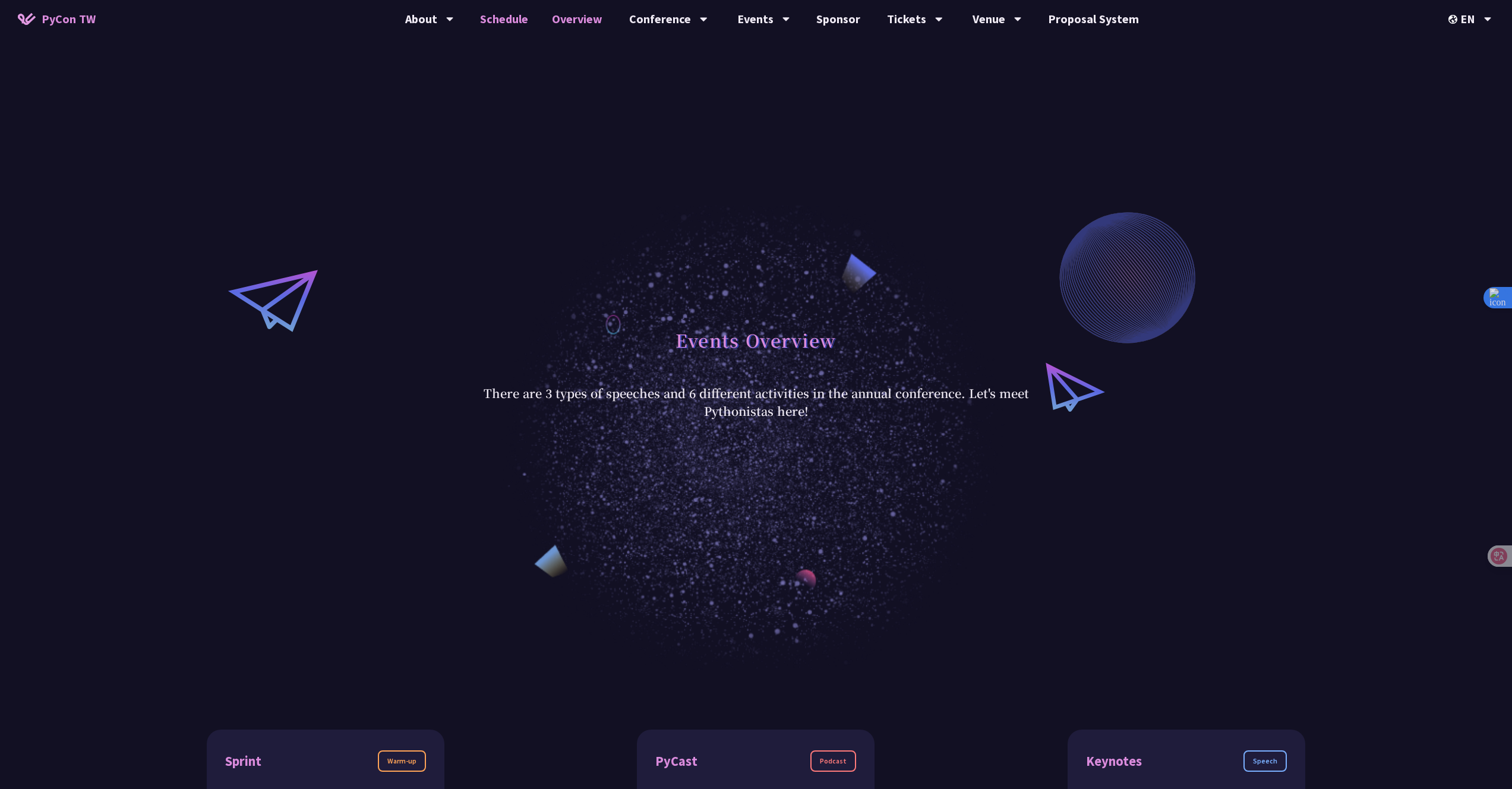
click at [519, 17] on link "Schedule" at bounding box center [504, 19] width 72 height 38
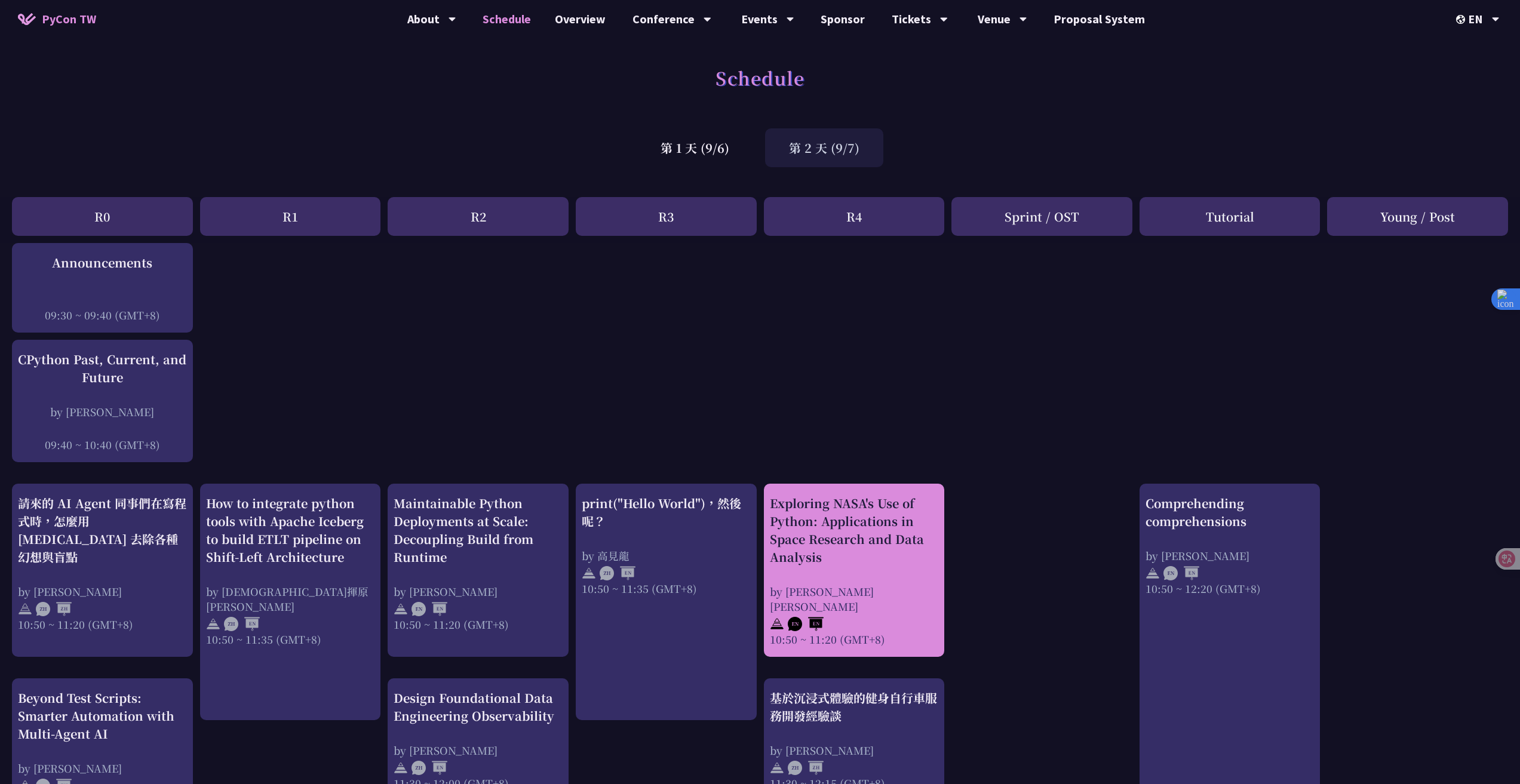
click at [848, 536] on div "Exploring NASA's Use of Python: Applications in Space Research and Data Analysis" at bounding box center [854, 530] width 169 height 71
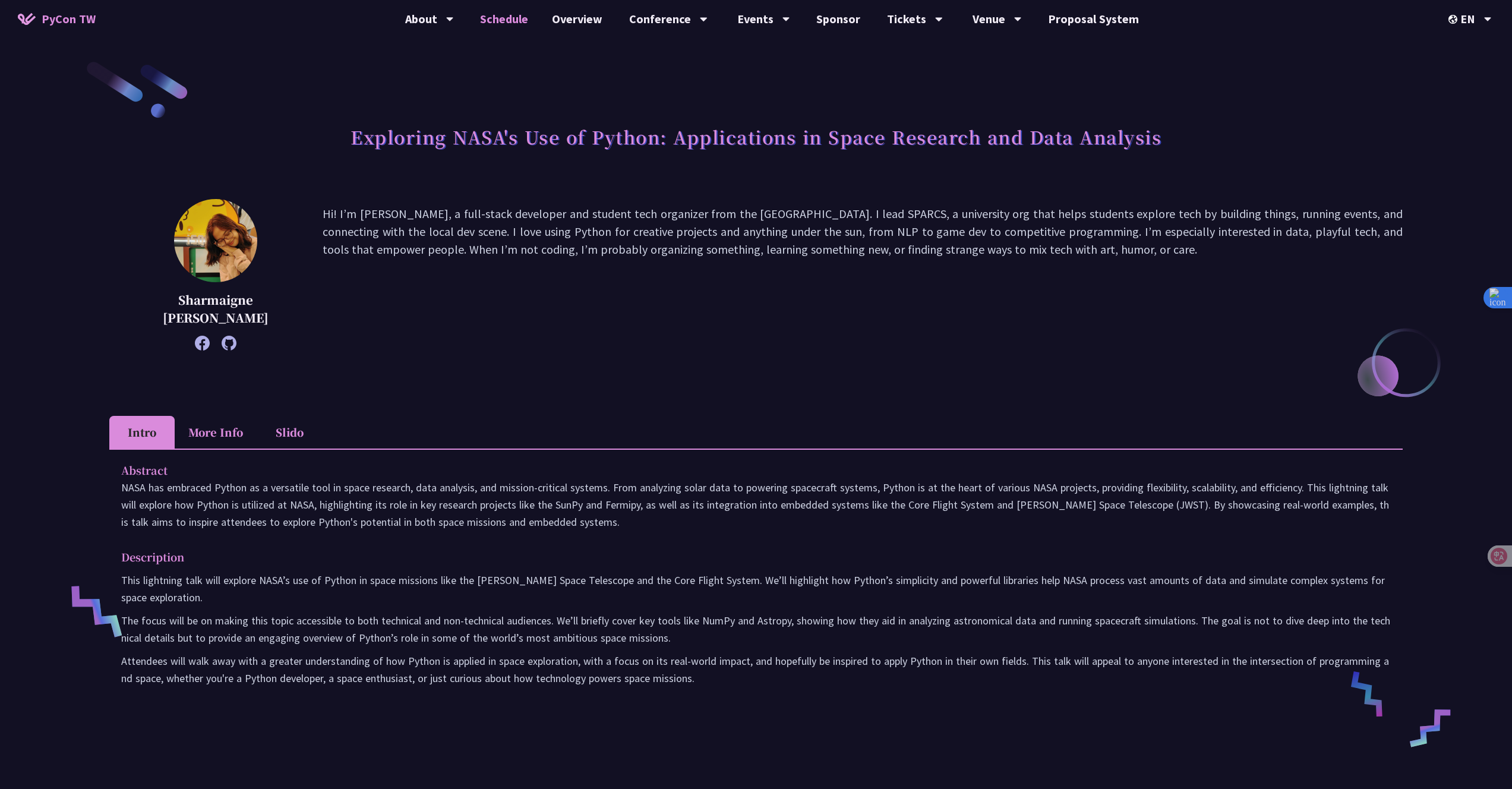
click at [517, 12] on link "Schedule" at bounding box center [504, 19] width 72 height 38
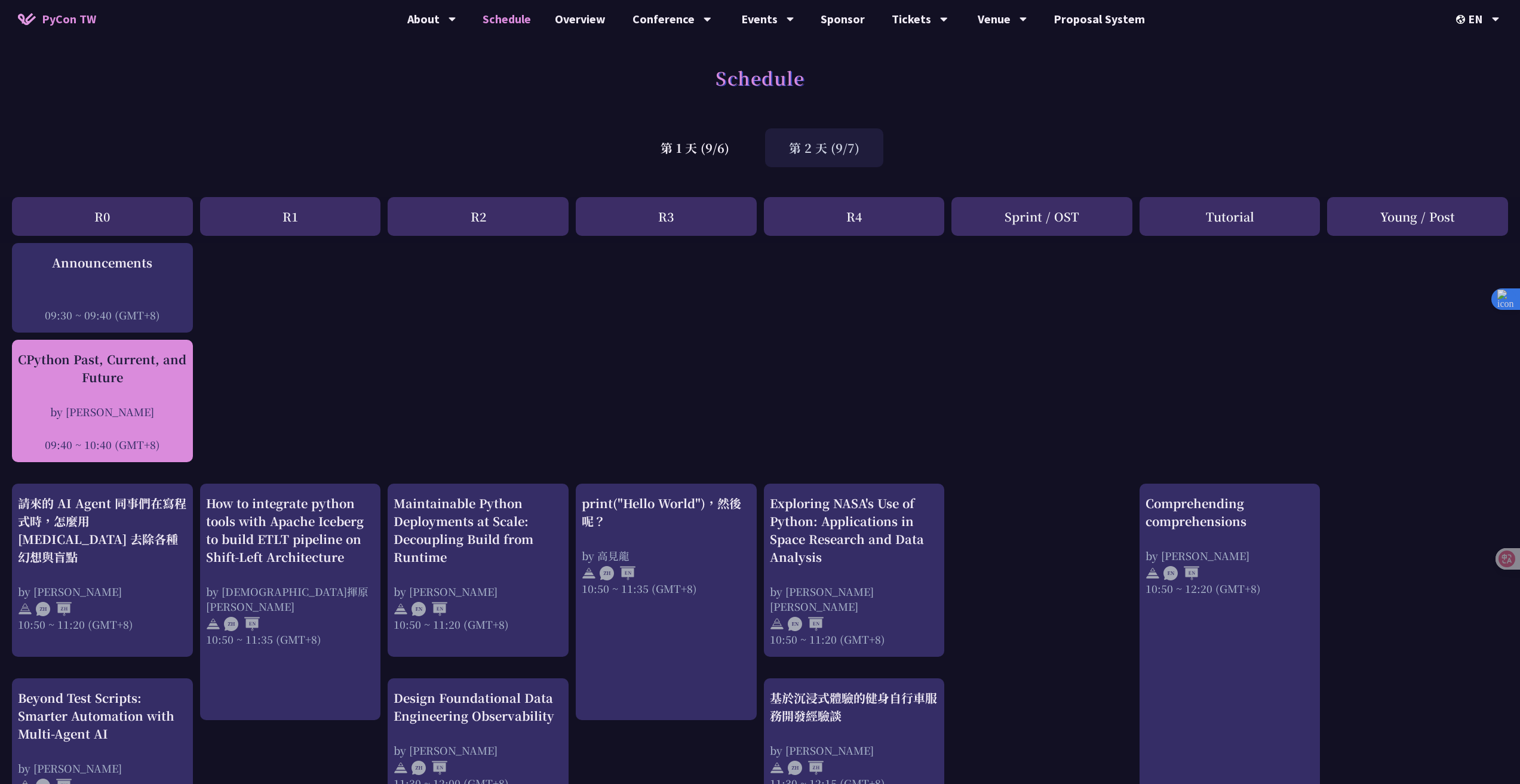
click at [119, 417] on div "by [PERSON_NAME]" at bounding box center [103, 412] width 169 height 15
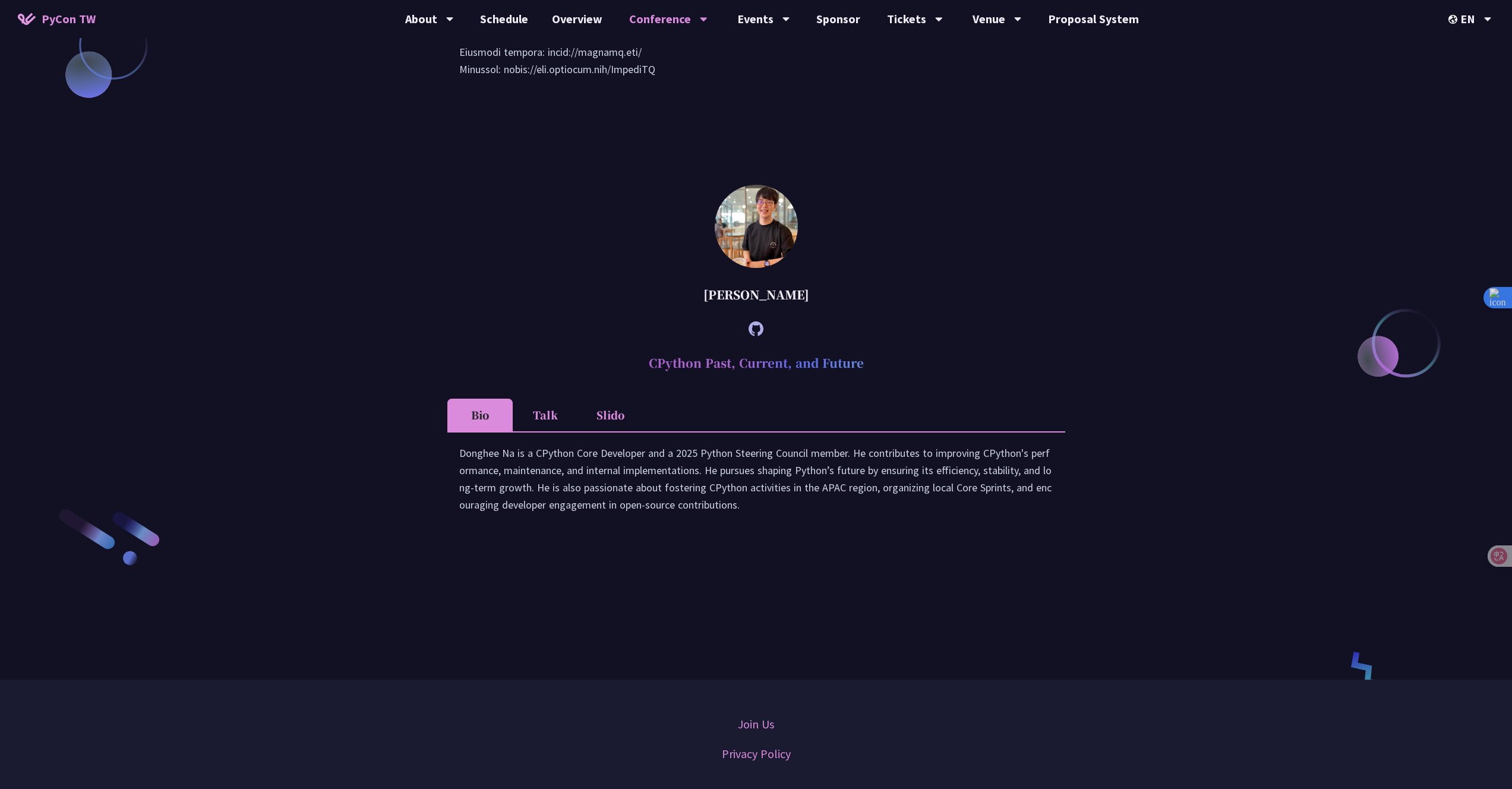
scroll to position [1899, 0]
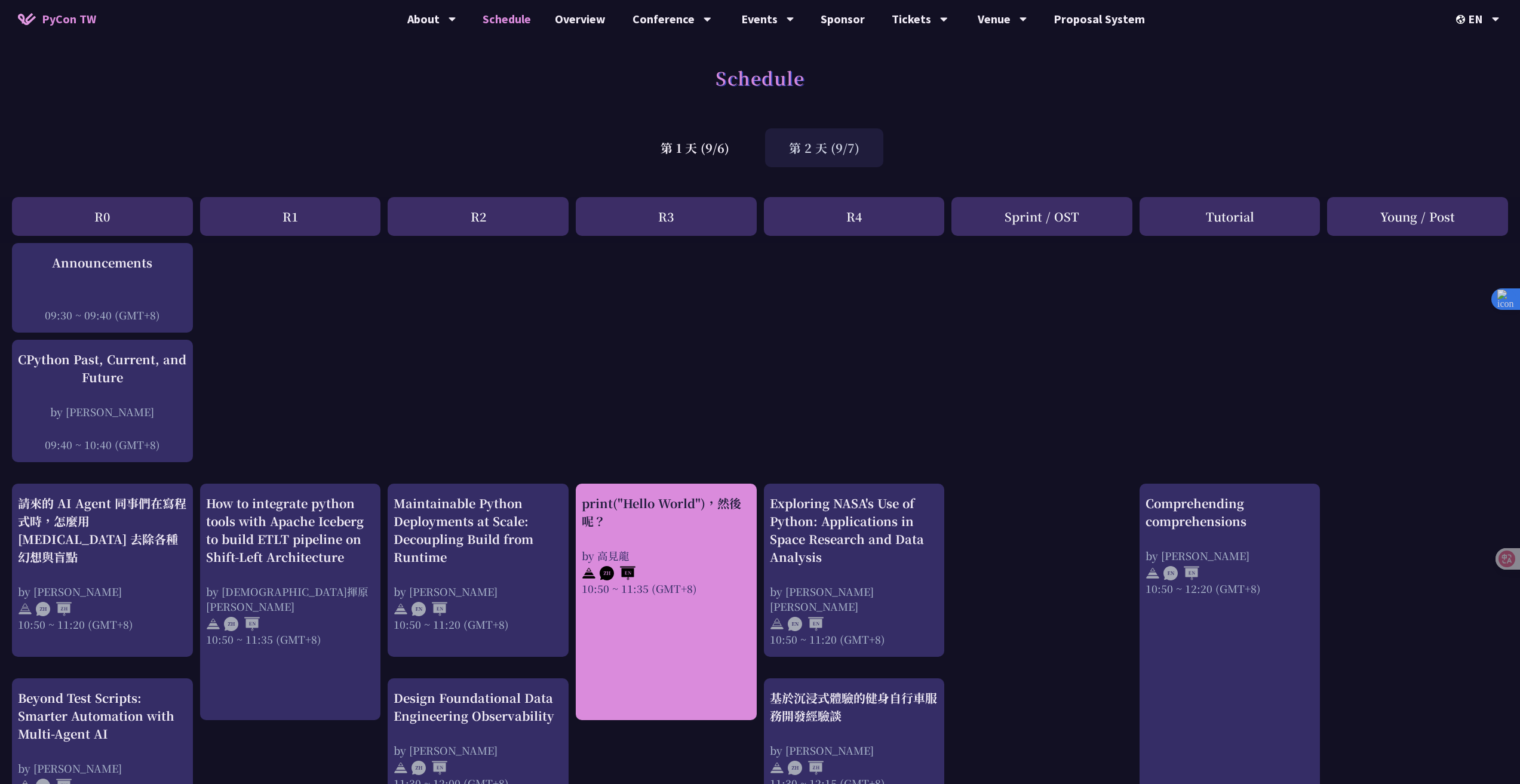
click at [704, 499] on div "print("Hello World")，然後呢？" at bounding box center [666, 513] width 169 height 36
